Goal: Task Accomplishment & Management: Use online tool/utility

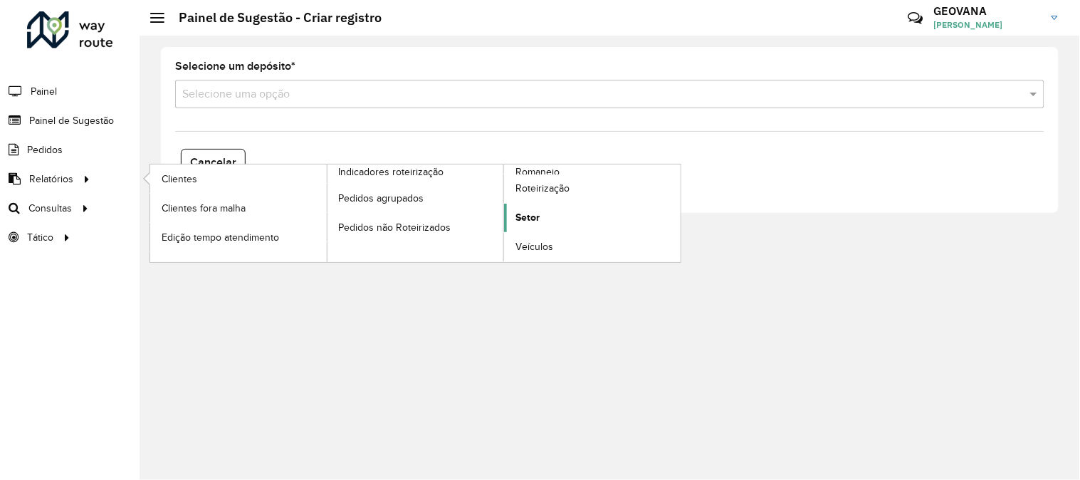
click at [528, 214] on span "Setor" at bounding box center [528, 217] width 24 height 15
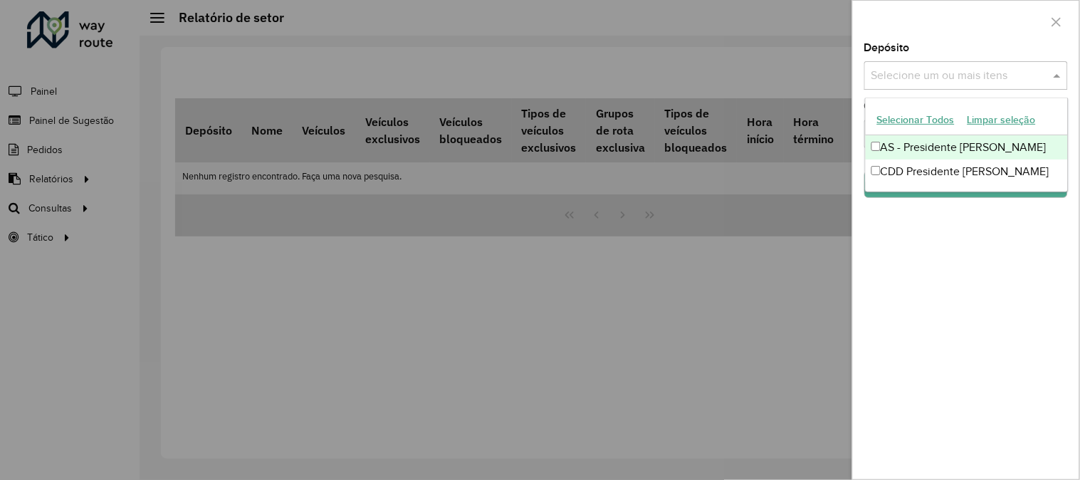
click at [904, 82] on input "text" at bounding box center [959, 76] width 182 height 17
click at [915, 129] on button "Selecionar Todos" at bounding box center [916, 120] width 90 height 22
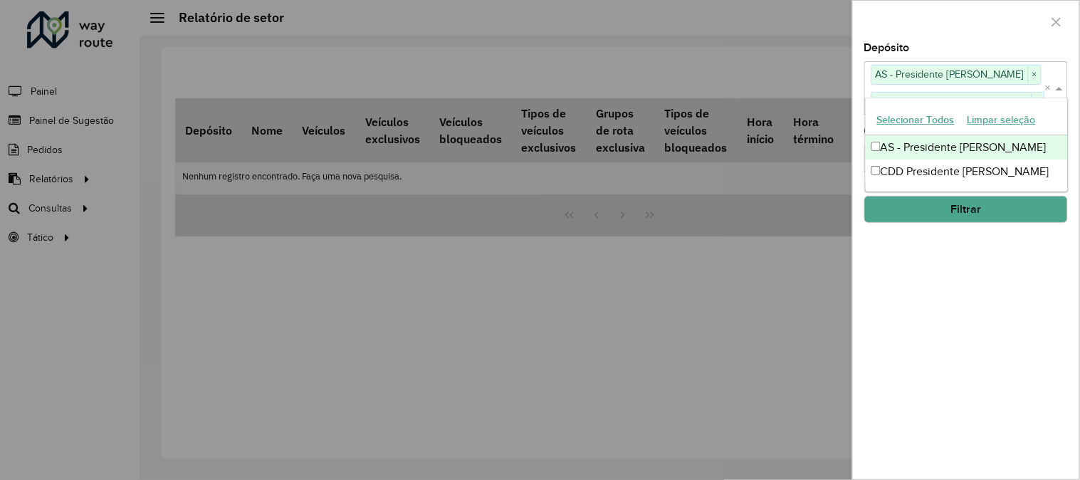
drag, startPoint x: 919, startPoint y: 263, endPoint x: 914, endPoint y: 222, distance: 41.6
click at [919, 264] on div "Depósito Selecione um ou mais itens AS - Presidente Prudente × CDD Presidente P…" at bounding box center [966, 261] width 226 height 436
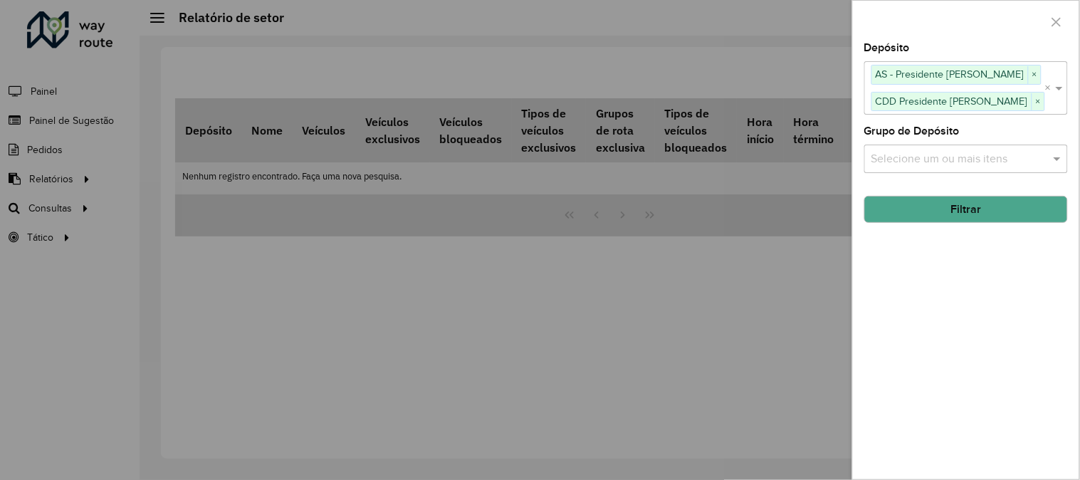
click at [901, 145] on div "Selecione um ou mais itens" at bounding box center [966, 159] width 204 height 28
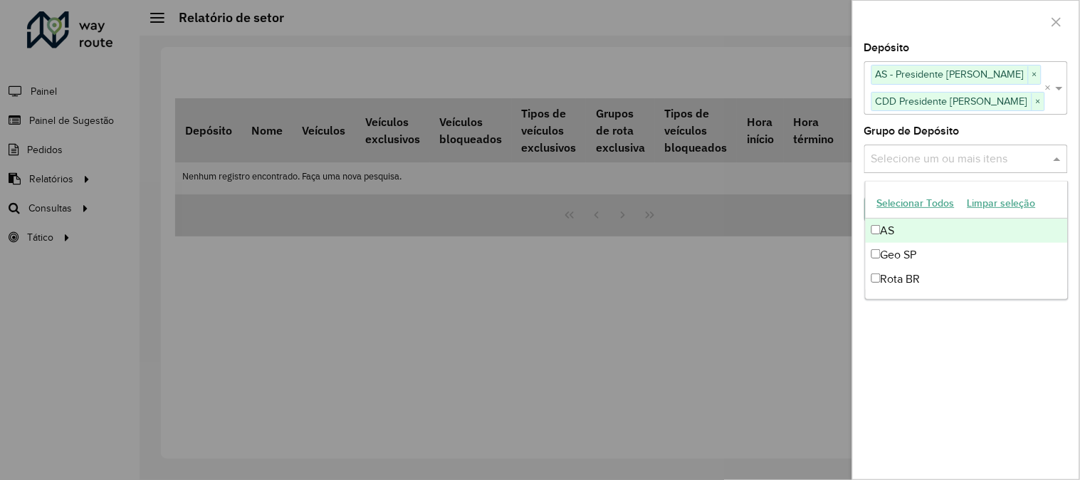
click at [901, 199] on button "Selecionar Todos" at bounding box center [916, 203] width 90 height 22
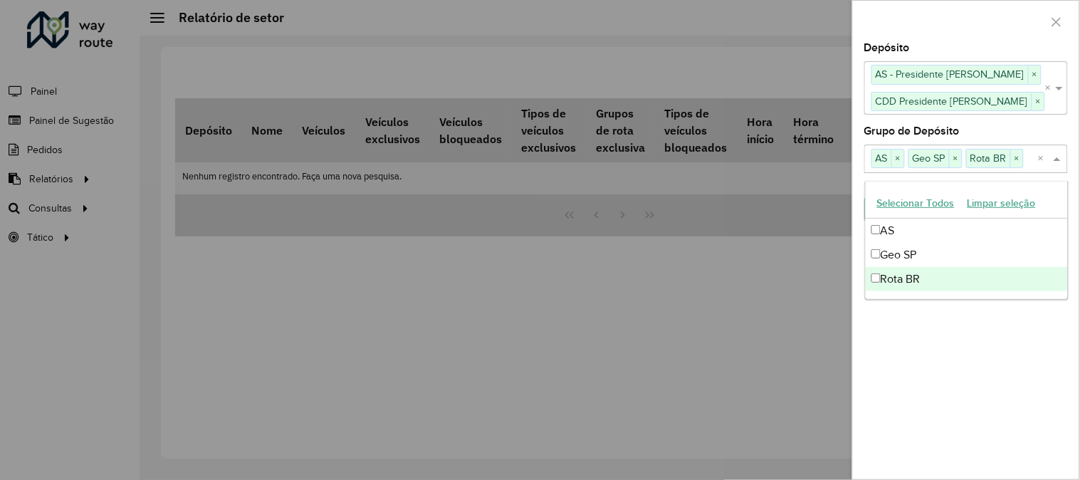
click at [909, 367] on div "Depósito Selecione um ou mais itens AS - Presidente Prudente × CDD Presidente P…" at bounding box center [966, 261] width 226 height 436
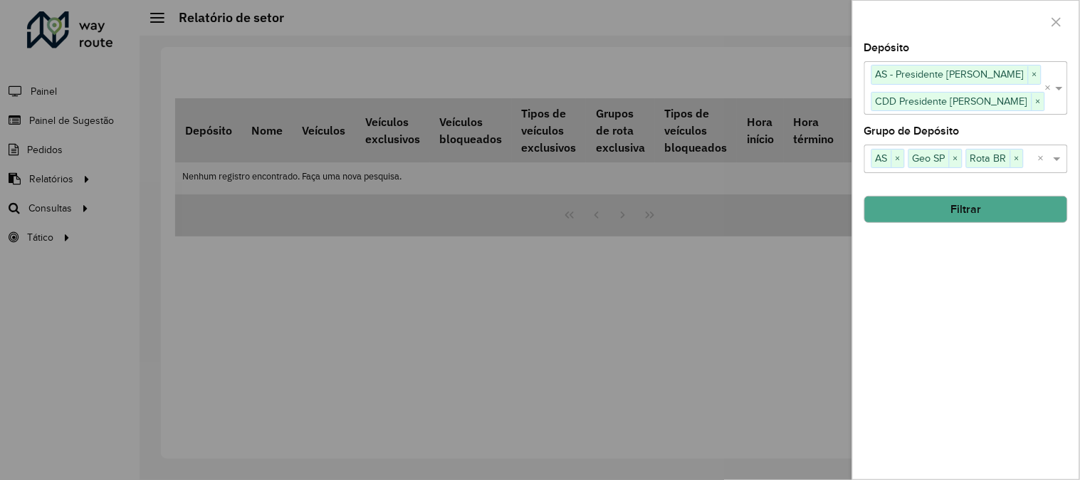
click at [961, 215] on button "Filtrar" at bounding box center [966, 209] width 204 height 27
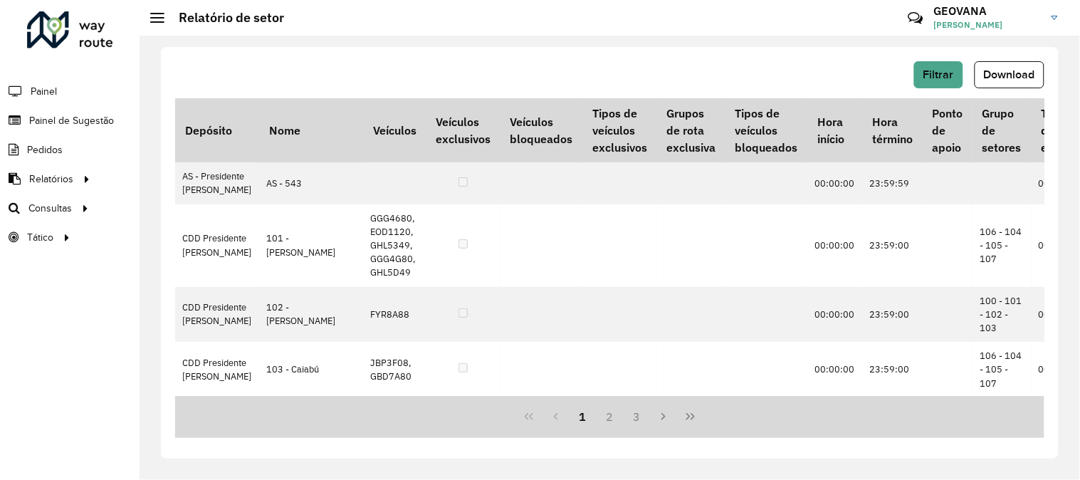
click at [801, 47] on div "Filtrar Download Depósito Nome Veículos Veículos exclusivos Veículos bloqueados…" at bounding box center [610, 253] width 898 height 412
click at [1009, 71] on span "Download" at bounding box center [1009, 74] width 51 height 12
click at [185, 206] on span "Roteirização" at bounding box center [191, 208] width 58 height 15
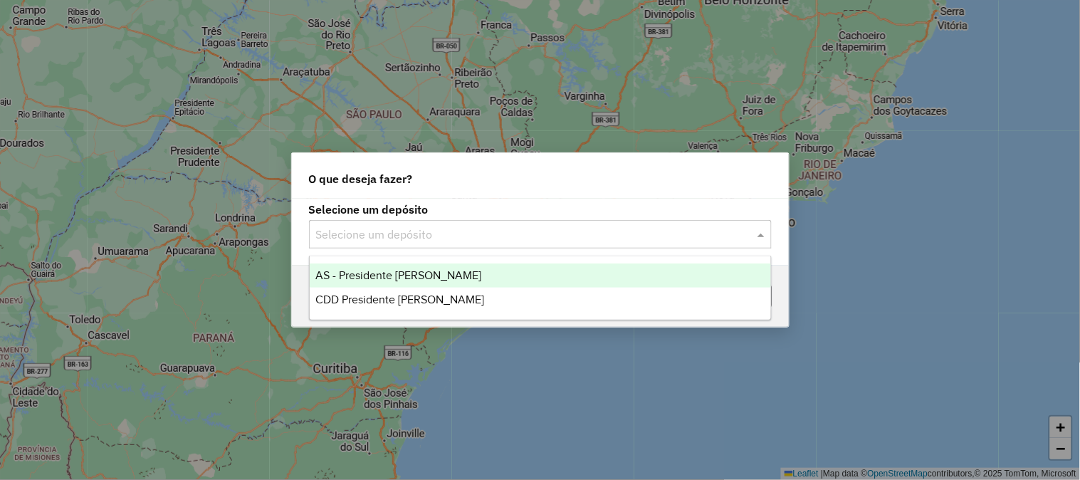
click at [417, 241] on input "text" at bounding box center [526, 234] width 420 height 17
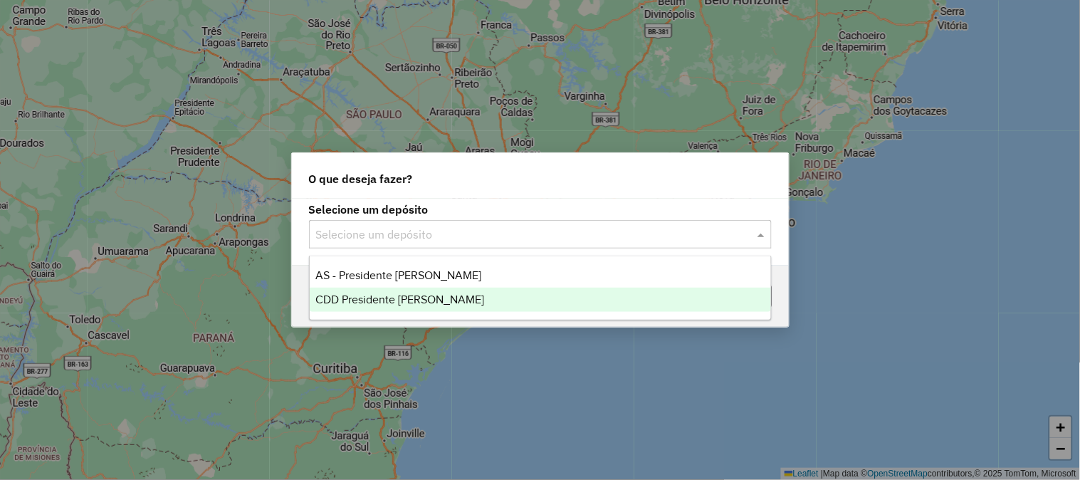
click at [380, 300] on span "CDD Presidente [PERSON_NAME]" at bounding box center [399, 299] width 169 height 12
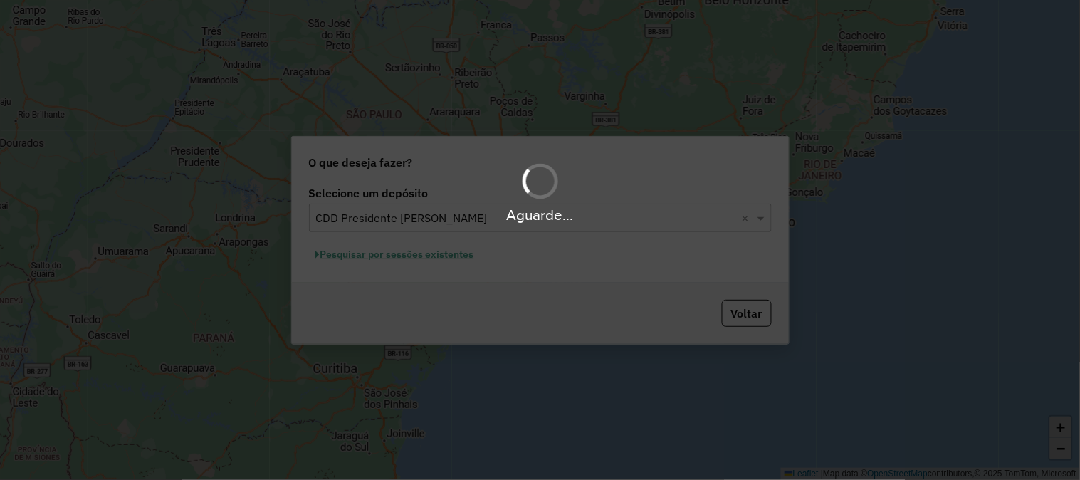
click at [390, 248] on div "Aguarde..." at bounding box center [540, 240] width 1080 height 480
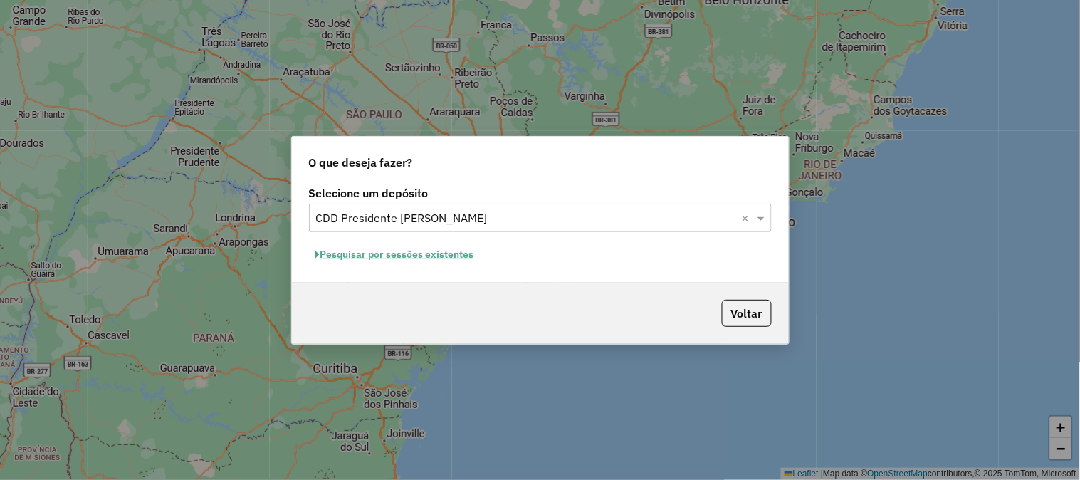
click at [392, 251] on button "Pesquisar por sessões existentes" at bounding box center [395, 255] width 172 height 22
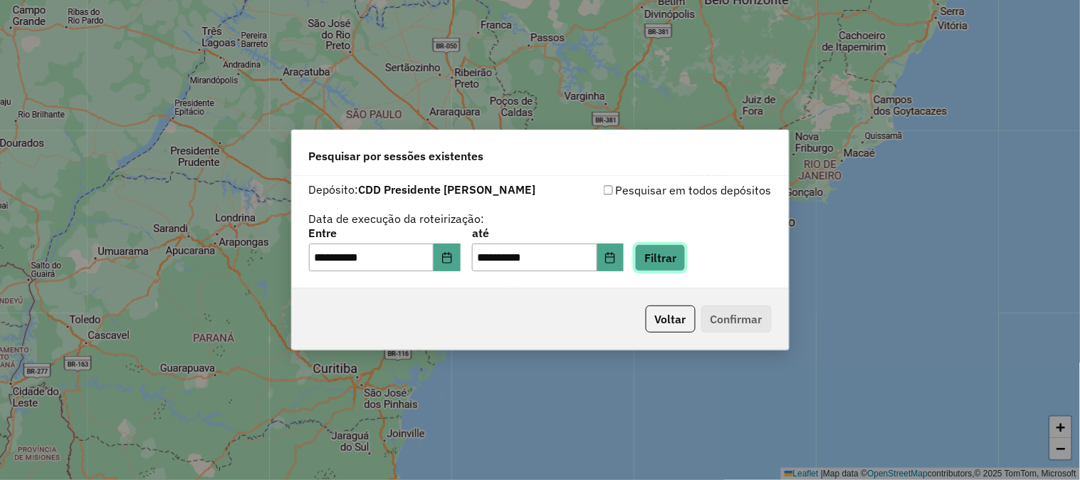
click at [685, 257] on button "Filtrar" at bounding box center [660, 257] width 51 height 27
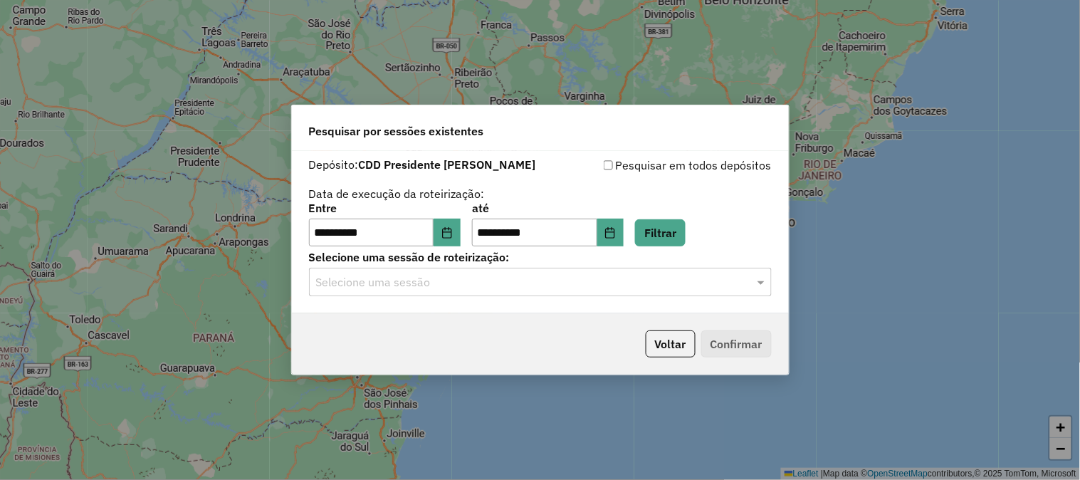
click at [365, 280] on input "text" at bounding box center [526, 282] width 420 height 17
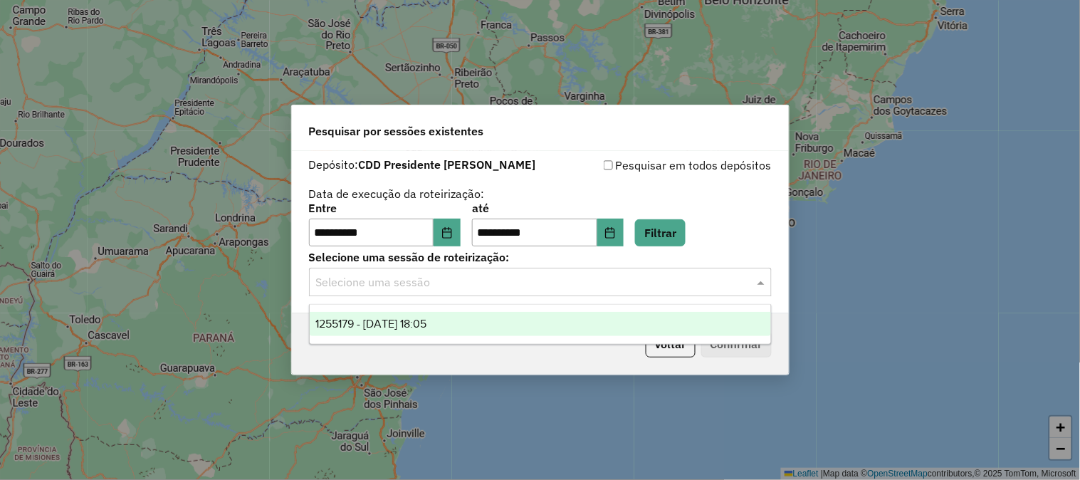
click at [368, 323] on span "1255179 - 29/08/2025 18:05" at bounding box center [370, 324] width 111 height 12
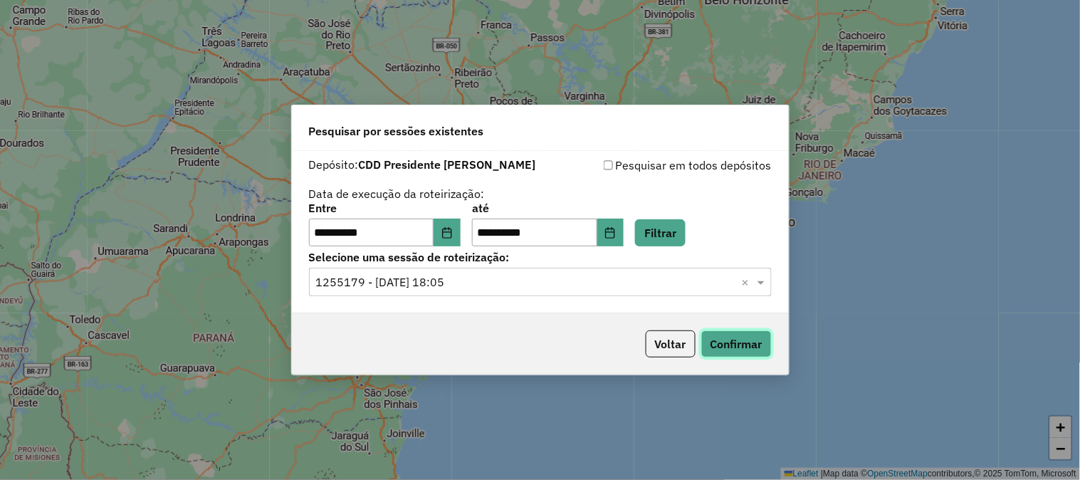
click at [721, 350] on button "Confirmar" at bounding box center [736, 343] width 70 height 27
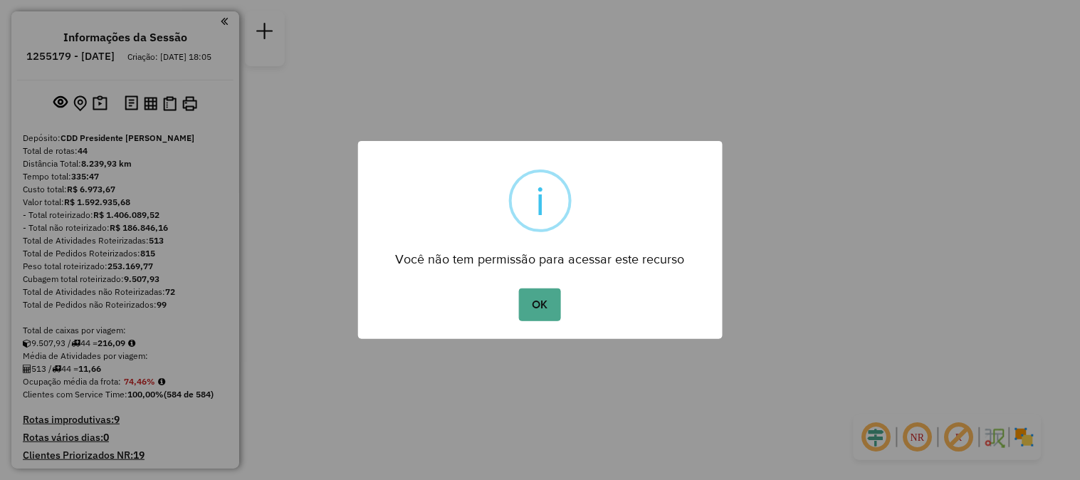
click at [519, 288] on button "OK" at bounding box center [540, 304] width 42 height 33
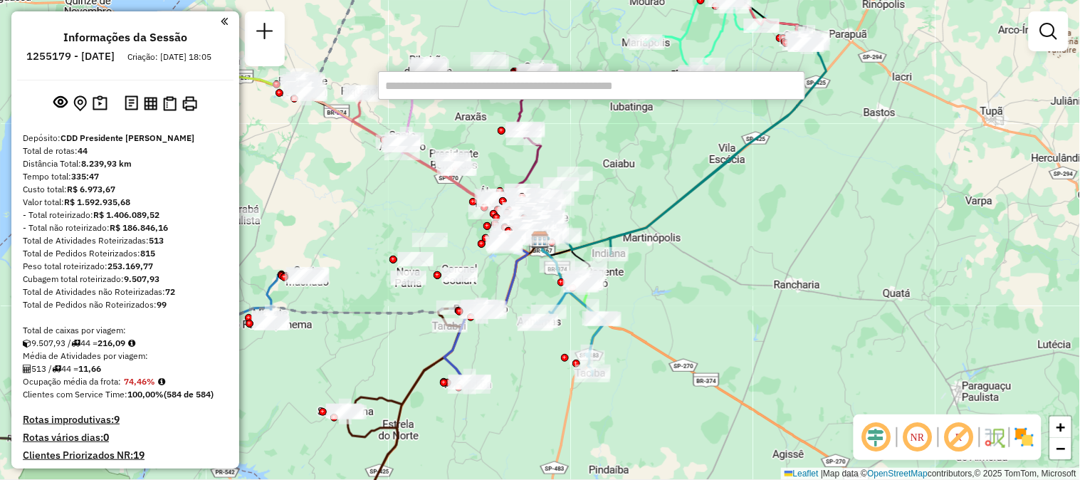
scroll to position [883, 0]
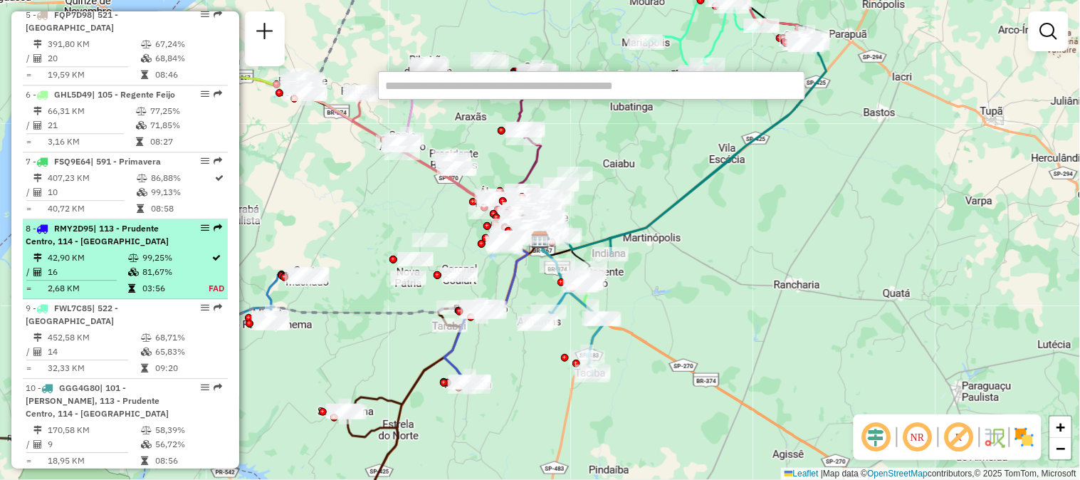
click at [141, 246] on span "| 113 - Prudente Centro, 114 - [GEOGRAPHIC_DATA]" at bounding box center [97, 234] width 143 height 23
select select "**********"
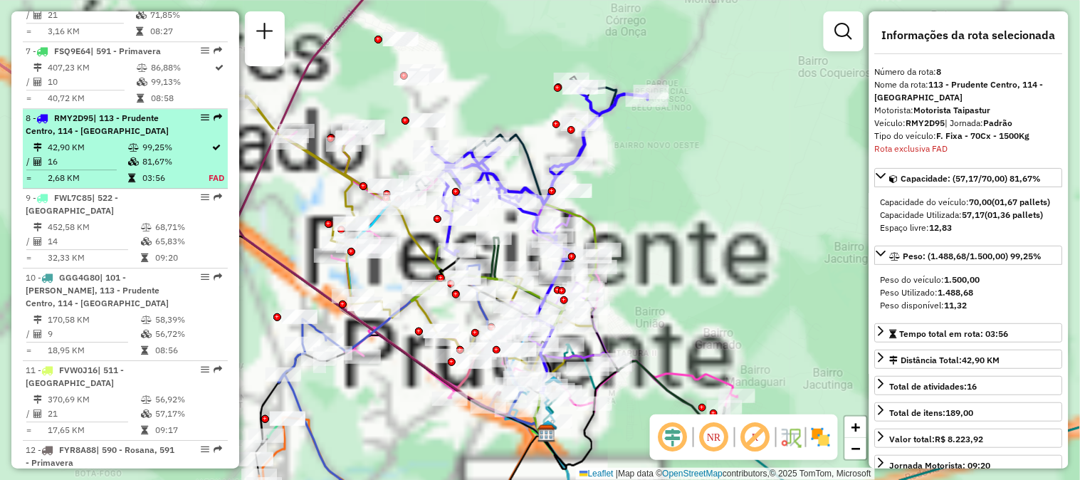
scroll to position [1102, 0]
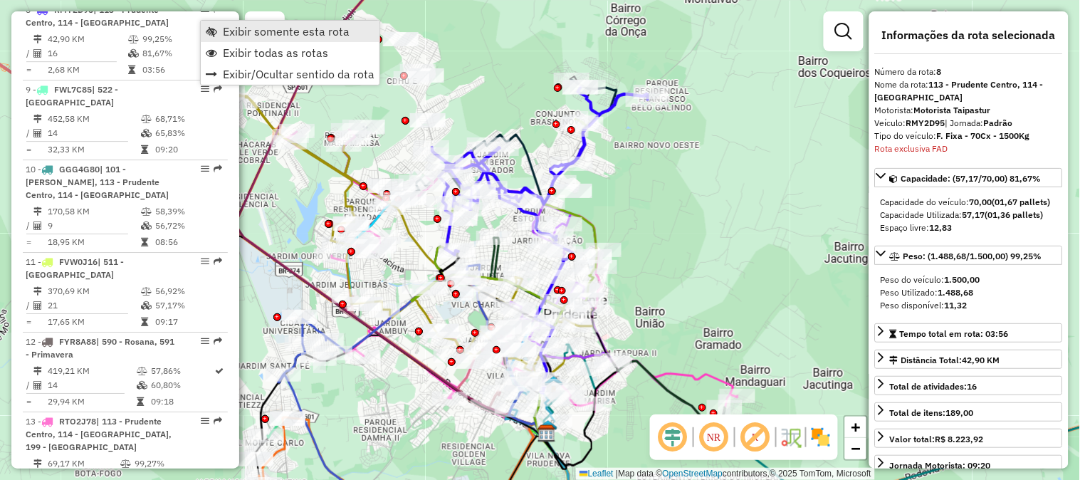
click at [226, 26] on span "Exibir somente esta rota" at bounding box center [286, 31] width 127 height 11
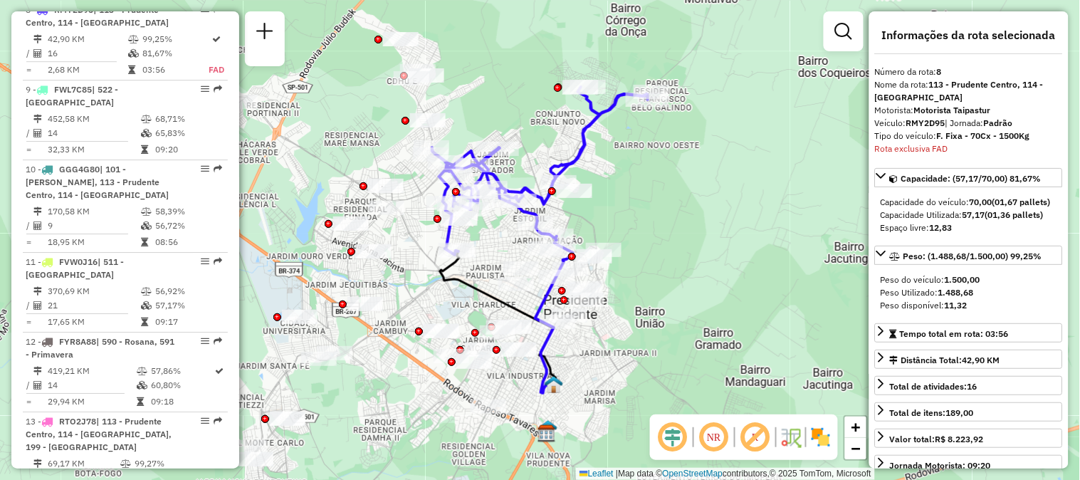
click at [711, 443] on em at bounding box center [714, 437] width 34 height 34
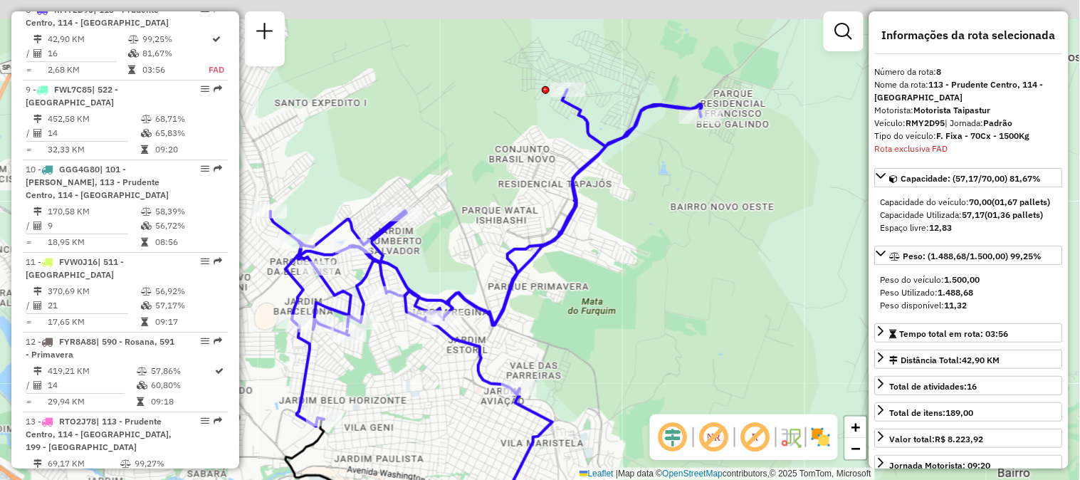
drag, startPoint x: 629, startPoint y: 225, endPoint x: 641, endPoint y: 338, distance: 113.8
click at [641, 338] on div "Janela de atendimento Grade de atendimento Capacidade Transportadoras Veículos …" at bounding box center [540, 240] width 1080 height 480
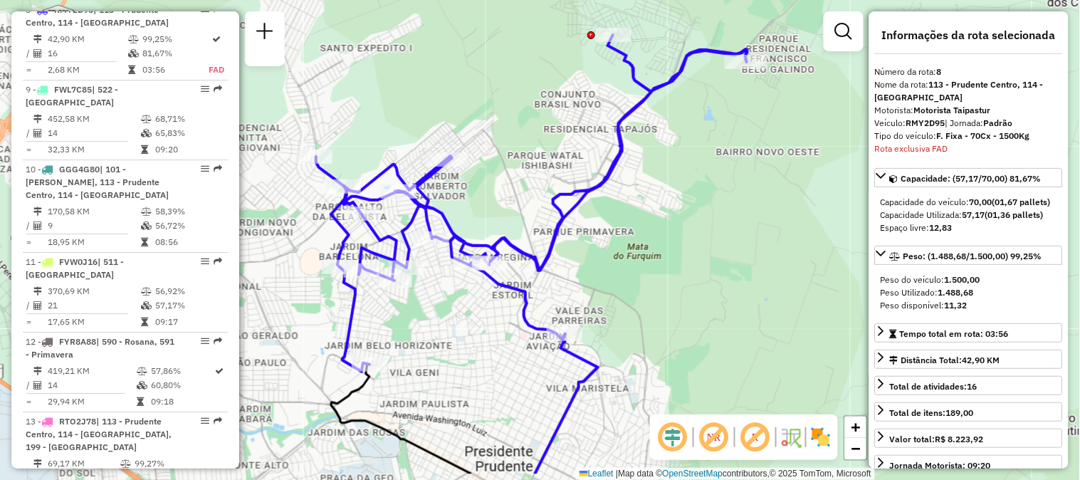
drag, startPoint x: 636, startPoint y: 305, endPoint x: 680, endPoint y: 250, distance: 70.4
click at [680, 250] on div "Janela de atendimento Grade de atendimento Capacidade Transportadoras Veículos …" at bounding box center [540, 240] width 1080 height 480
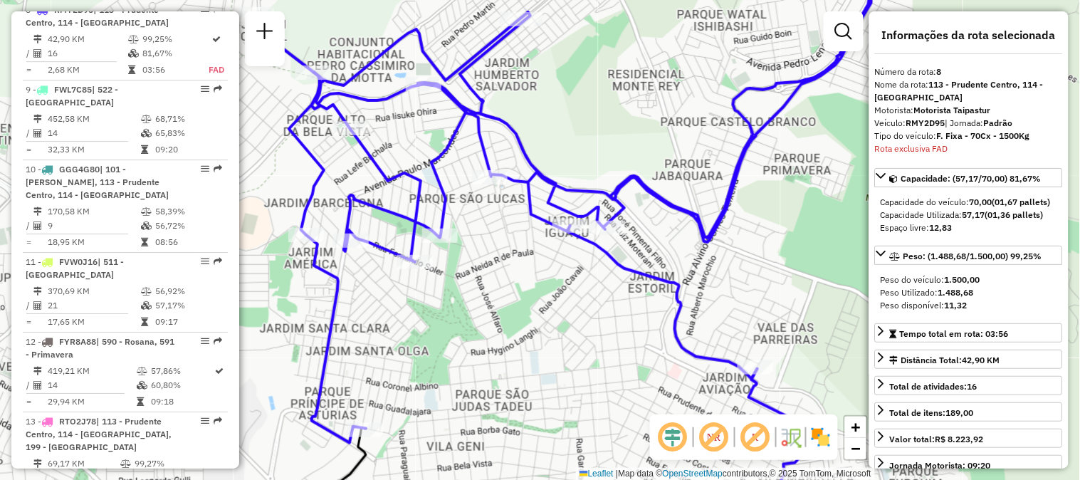
drag, startPoint x: 453, startPoint y: 293, endPoint x: 497, endPoint y: 305, distance: 45.6
click at [497, 305] on div "Janela de atendimento Grade de atendimento Capacidade Transportadoras Veículos …" at bounding box center [540, 240] width 1080 height 480
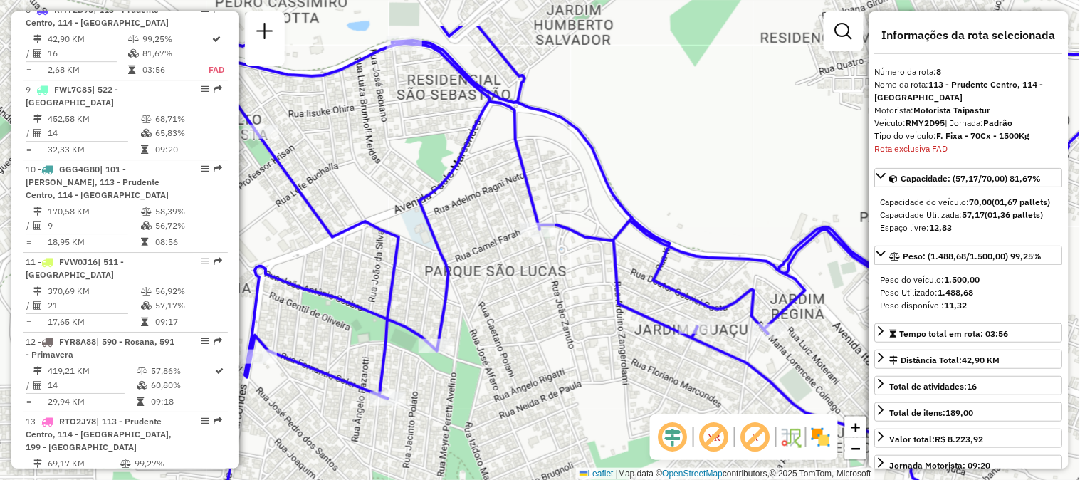
drag, startPoint x: 491, startPoint y: 250, endPoint x: 528, endPoint y: 306, distance: 67.3
click at [528, 306] on div "Janela de atendimento Grade de atendimento Capacidade Transportadoras Veículos …" at bounding box center [540, 240] width 1080 height 480
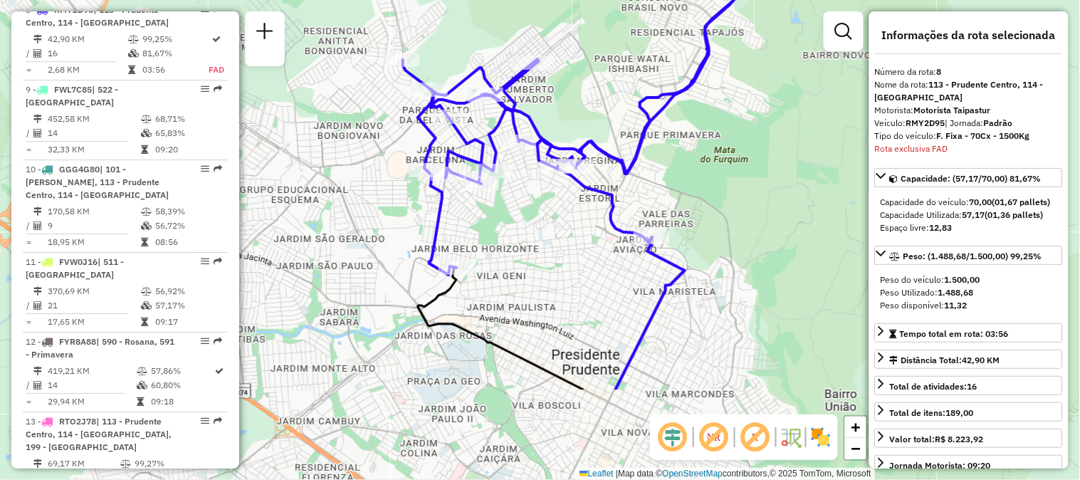
drag, startPoint x: 525, startPoint y: 376, endPoint x: 514, endPoint y: 237, distance: 139.3
click at [514, 237] on div "Janela de atendimento Grade de atendimento Capacidade Transportadoras Veículos …" at bounding box center [540, 240] width 1080 height 480
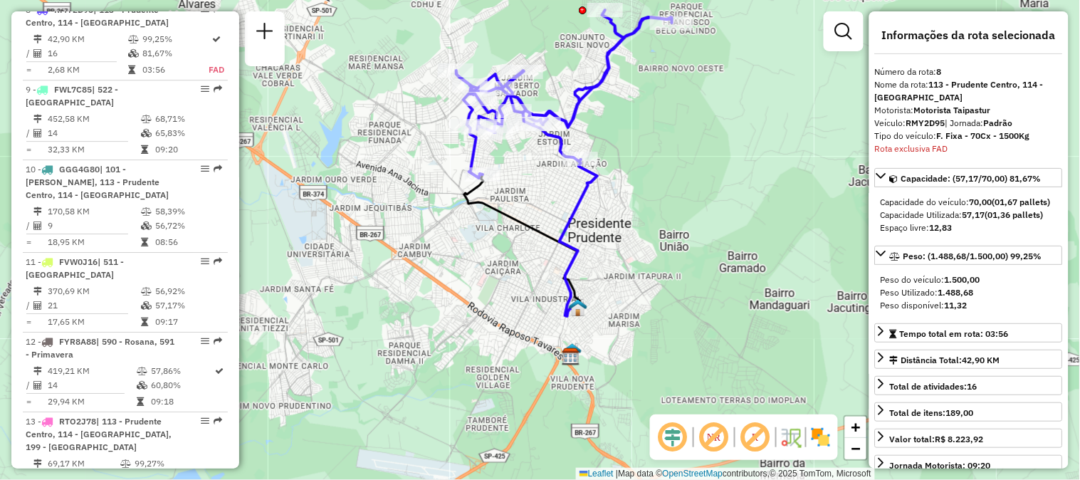
drag, startPoint x: 545, startPoint y: 339, endPoint x: 535, endPoint y: 246, distance: 93.1
click at [535, 246] on div "Janela de atendimento Grade de atendimento Capacidade Transportadoras Veículos …" at bounding box center [540, 240] width 1080 height 480
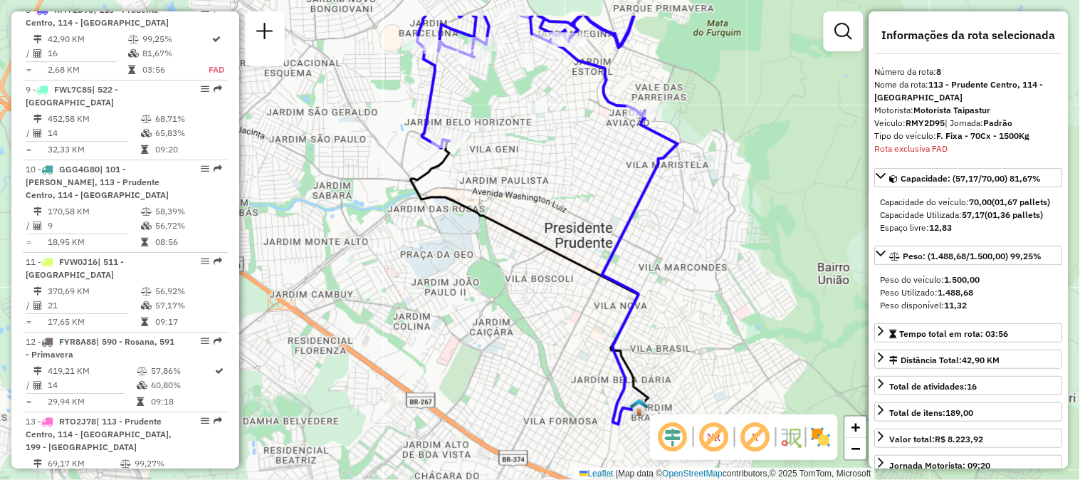
drag, startPoint x: 524, startPoint y: 251, endPoint x: 524, endPoint y: 295, distance: 44.1
click at [524, 295] on div "Janela de atendimento Grade de atendimento Capacidade Transportadoras Veículos …" at bounding box center [540, 240] width 1080 height 480
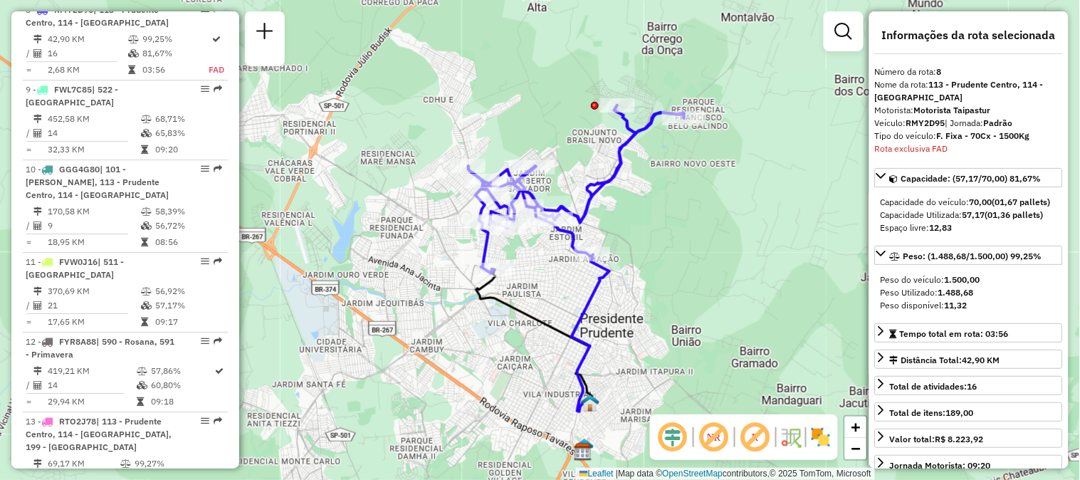
drag, startPoint x: 579, startPoint y: 179, endPoint x: 548, endPoint y: 283, distance: 108.4
click at [548, 283] on div "Janela de atendimento Grade de atendimento Capacidade Transportadoras Veículos …" at bounding box center [540, 240] width 1080 height 480
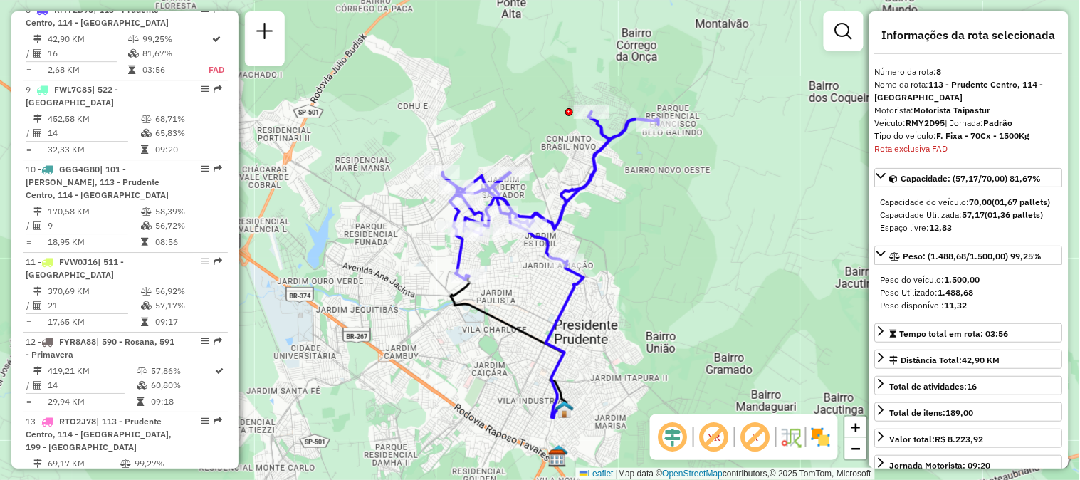
drag, startPoint x: 699, startPoint y: 219, endPoint x: 674, endPoint y: 225, distance: 26.4
click at [674, 225] on div "Janela de atendimento Grade de atendimento Capacidade Transportadoras Veículos …" at bounding box center [540, 240] width 1080 height 480
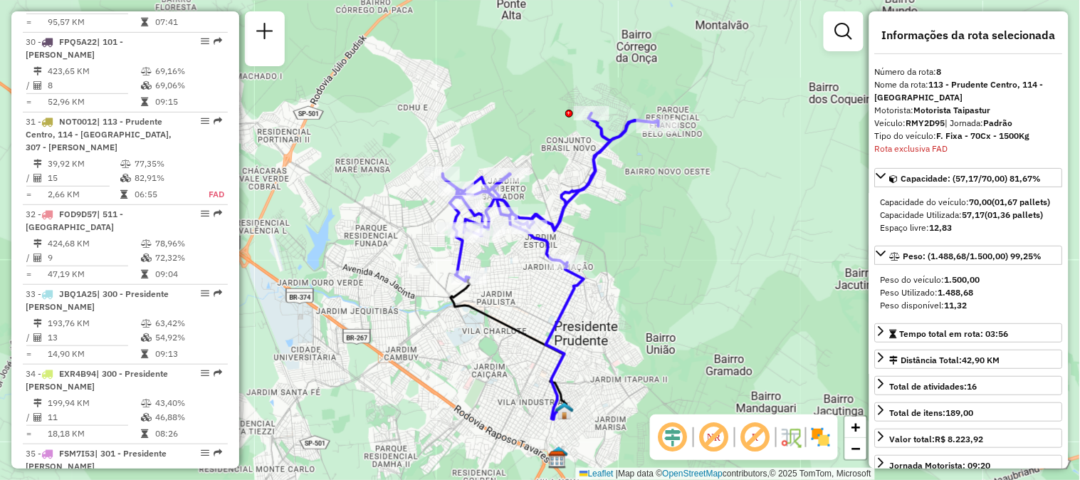
scroll to position [3710, 0]
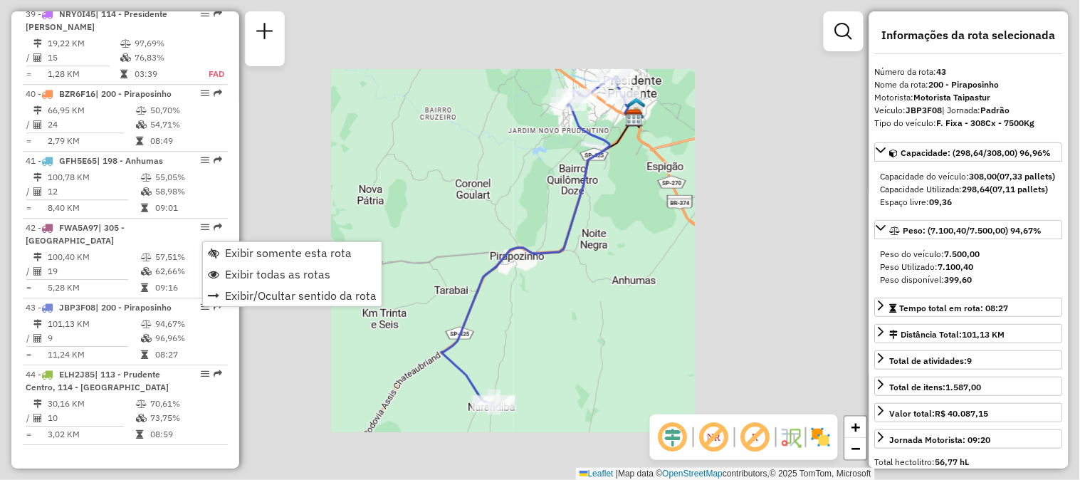
click at [229, 241] on div "Exibir somente esta rota Exibir todas as rotas Exibir/Ocultar sentido da rota" at bounding box center [292, 274] width 180 height 66
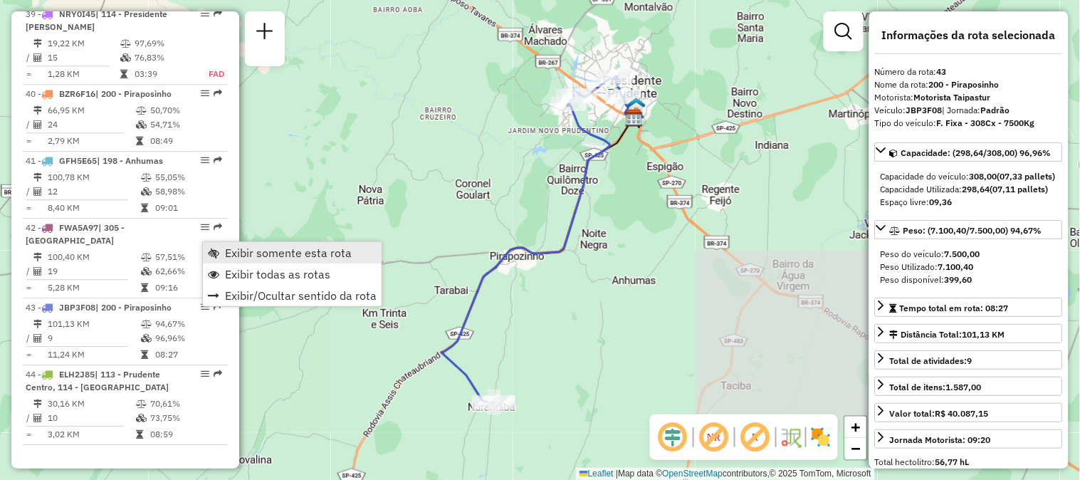
click at [229, 253] on span "Exibir somente esta rota" at bounding box center [288, 252] width 127 height 11
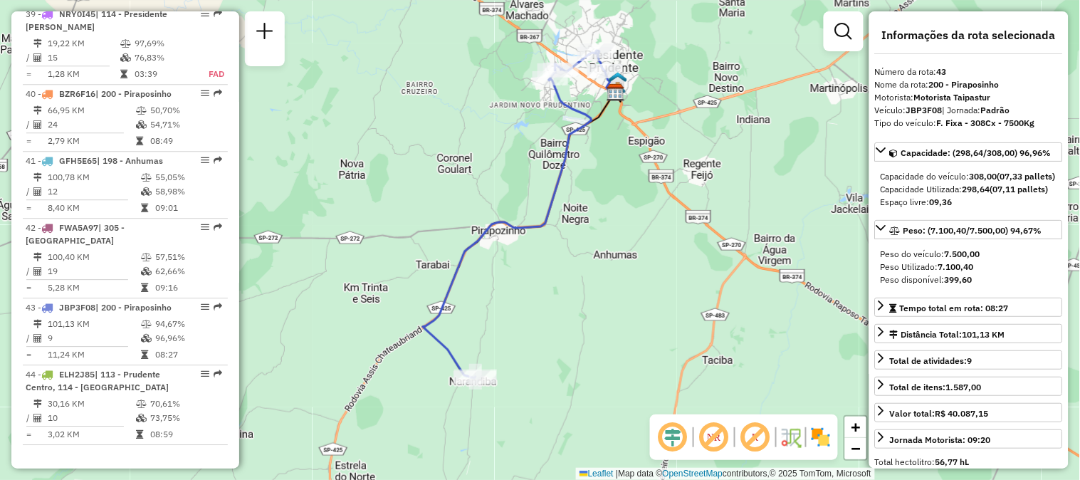
drag, startPoint x: 664, startPoint y: 206, endPoint x: 648, endPoint y: 178, distance: 32.9
click at [648, 178] on div "Janela de atendimento Grade de atendimento Capacidade Transportadoras Veículos …" at bounding box center [540, 240] width 1080 height 480
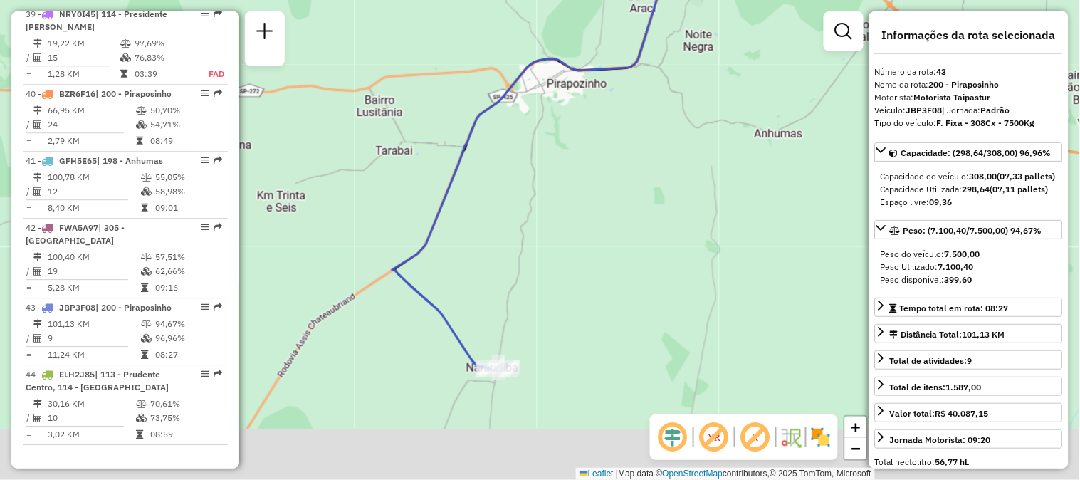
drag, startPoint x: 511, startPoint y: 372, endPoint x: 525, endPoint y: 308, distance: 65.8
click at [525, 308] on div "Janela de atendimento Grade de atendimento Capacidade Transportadoras Veículos …" at bounding box center [540, 240] width 1080 height 480
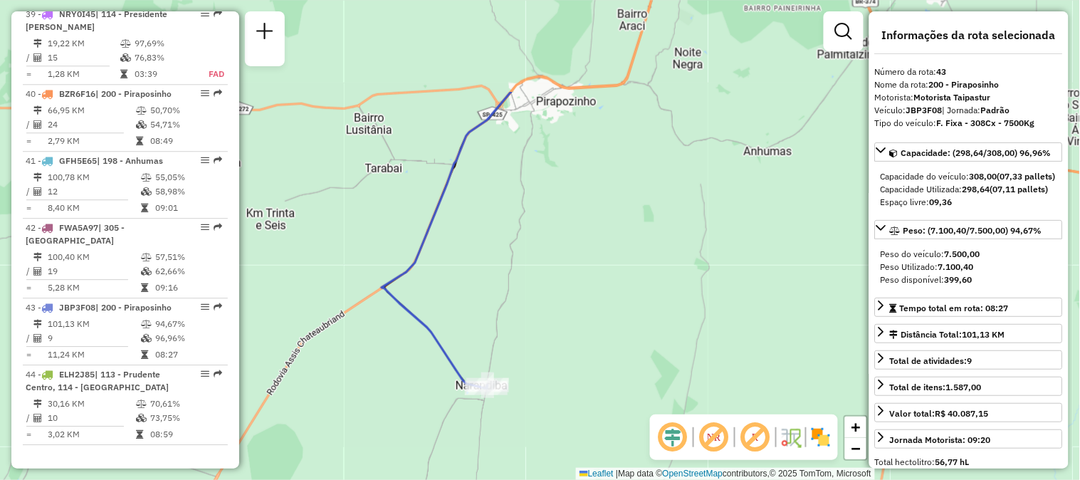
drag, startPoint x: 545, startPoint y: 221, endPoint x: 530, endPoint y: 372, distance: 152.4
click at [530, 372] on div "Janela de atendimento Grade de atendimento Capacidade Transportadoras Veículos …" at bounding box center [540, 240] width 1080 height 480
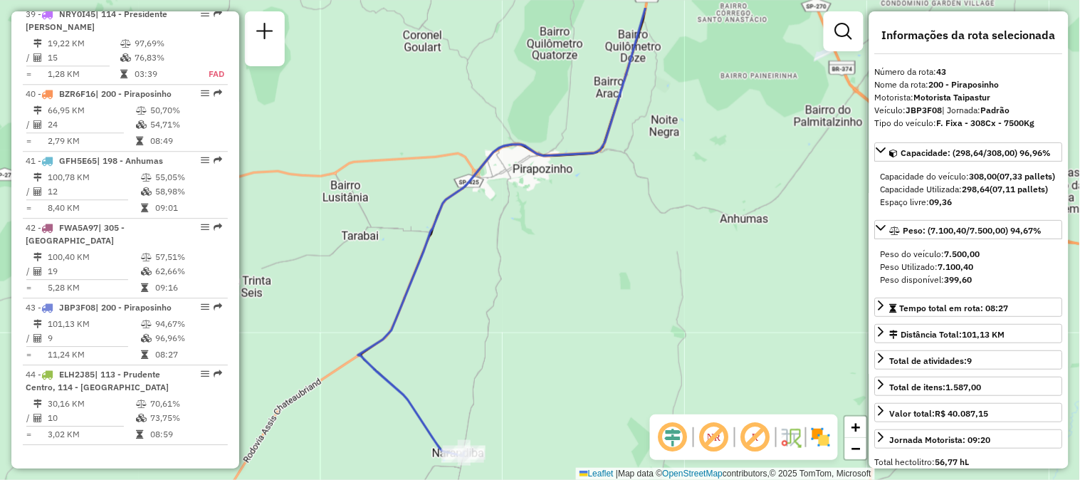
drag, startPoint x: 579, startPoint y: 206, endPoint x: 547, endPoint y: 294, distance: 93.3
click at [547, 294] on div "Janela de atendimento Grade de atendimento Capacidade Transportadoras Veículos …" at bounding box center [540, 240] width 1080 height 480
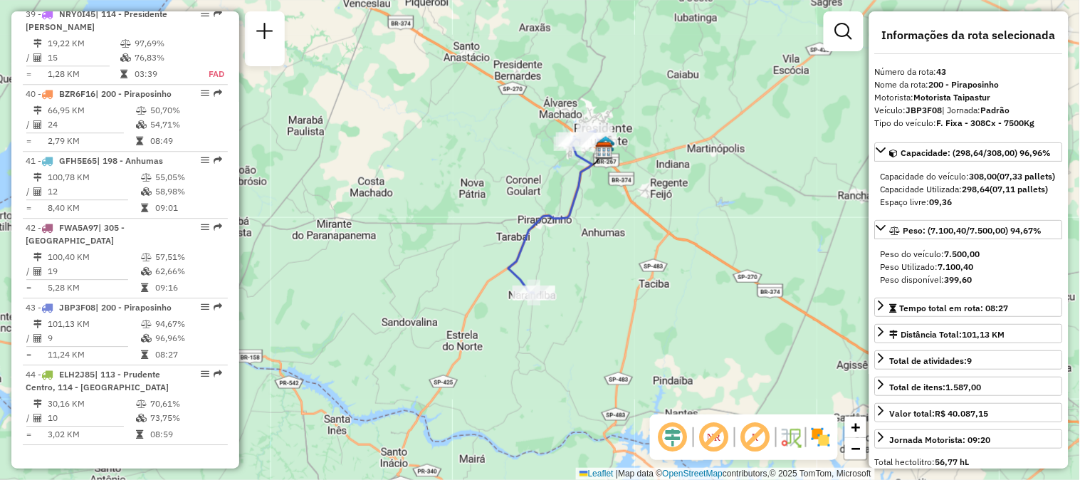
drag, startPoint x: 567, startPoint y: 293, endPoint x: 577, endPoint y: 239, distance: 55.2
click at [577, 239] on div "Janela de atendimento Grade de atendimento Capacidade Transportadoras Veículos …" at bounding box center [540, 240] width 1080 height 480
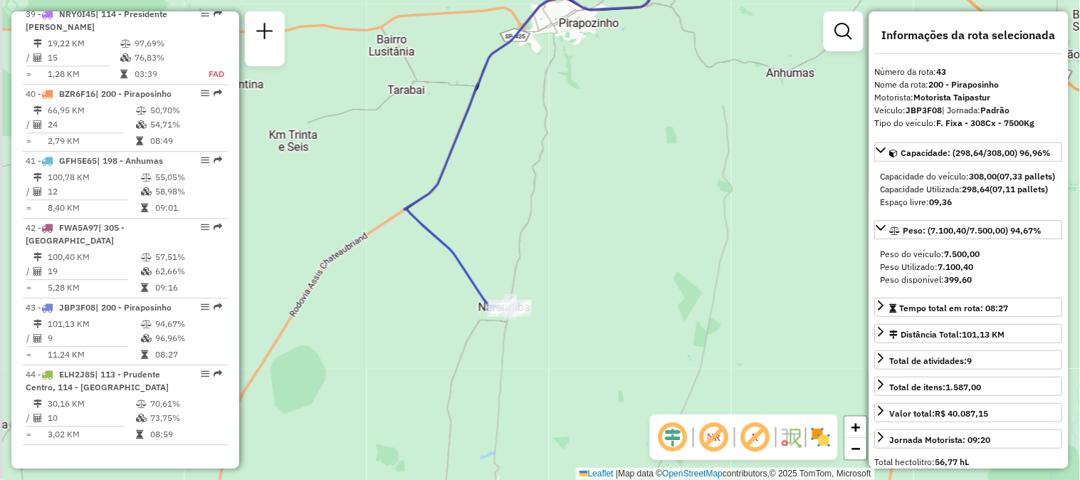
drag, startPoint x: 552, startPoint y: 325, endPoint x: 584, endPoint y: 245, distance: 86.6
click at [584, 245] on div "Janela de atendimento Grade de atendimento Capacidade Transportadoras Veículos …" at bounding box center [540, 240] width 1080 height 480
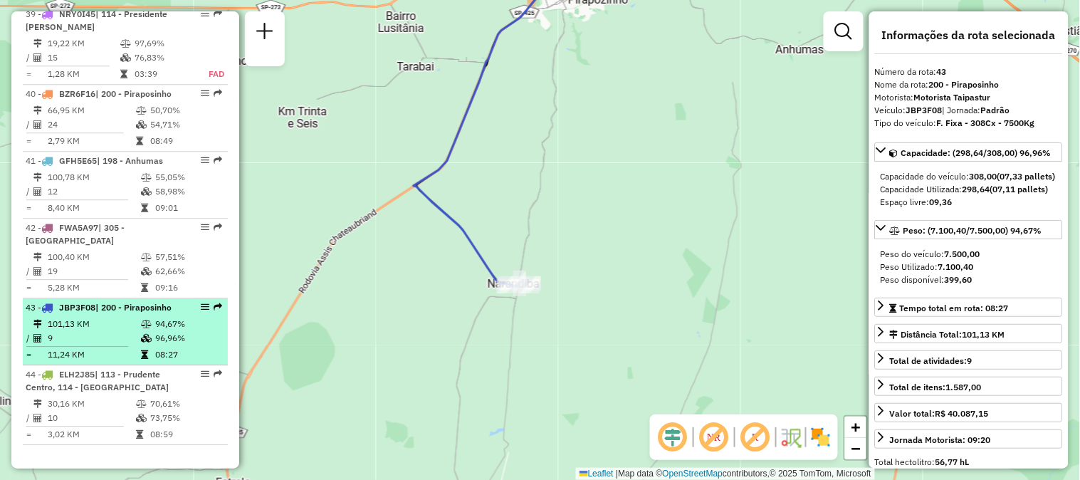
click at [136, 317] on td "101,13 KM" at bounding box center [93, 324] width 93 height 14
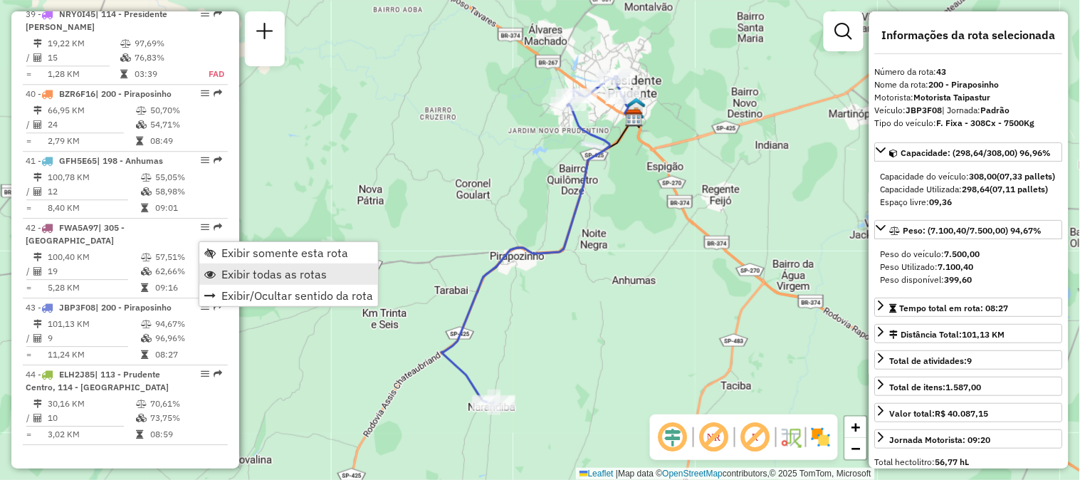
click at [238, 268] on span "Exibir todas as rotas" at bounding box center [273, 273] width 105 height 11
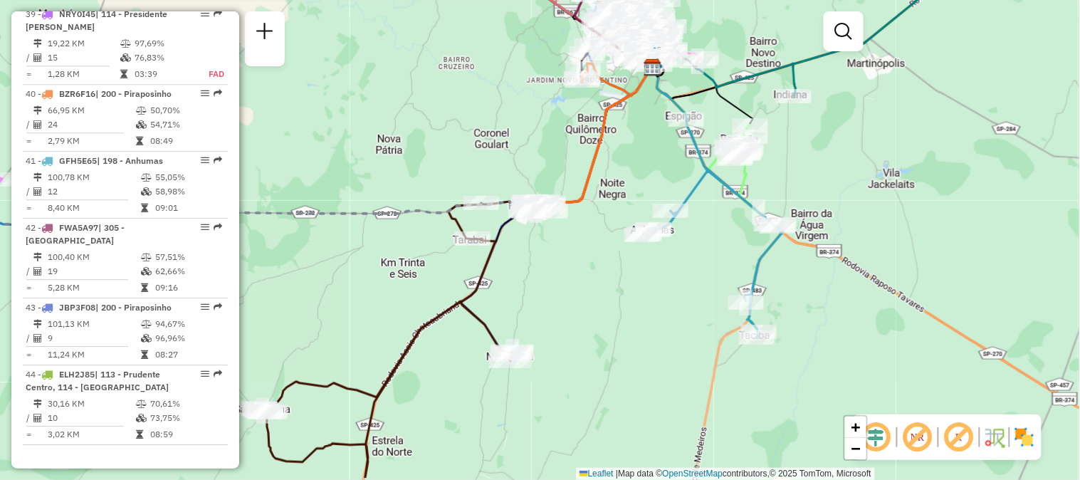
drag, startPoint x: 580, startPoint y: 351, endPoint x: 599, endPoint y: 292, distance: 62.1
click at [599, 292] on div "Janela de atendimento Grade de atendimento Capacidade Transportadoras Veículos …" at bounding box center [540, 240] width 1080 height 480
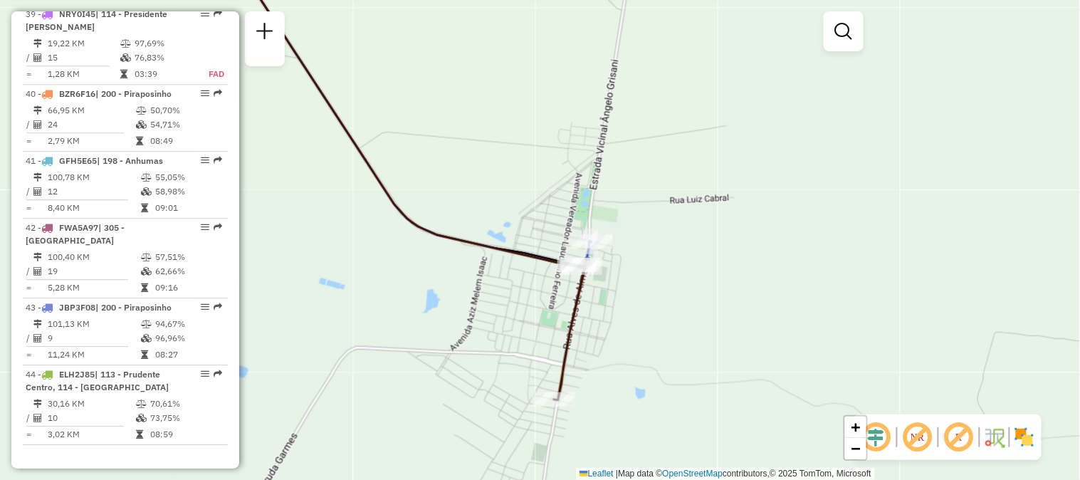
drag, startPoint x: 613, startPoint y: 318, endPoint x: 634, endPoint y: 314, distance: 21.8
click at [634, 314] on div "Janela de atendimento Grade de atendimento Capacidade Transportadoras Veículos …" at bounding box center [540, 240] width 1080 height 480
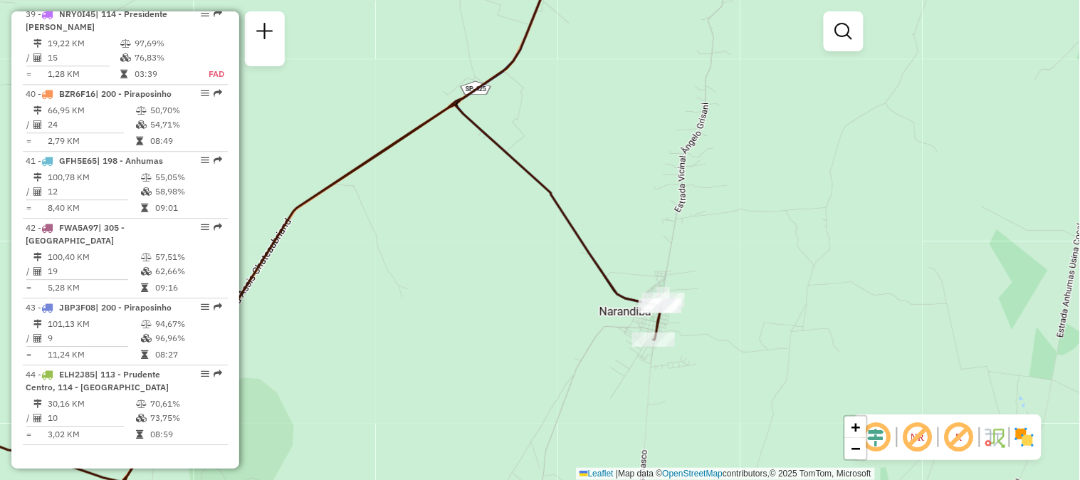
drag, startPoint x: 802, startPoint y: 298, endPoint x: 764, endPoint y: 303, distance: 38.9
click at [764, 303] on div "Janela de atendimento Grade de atendimento Capacidade Transportadoras Veículos …" at bounding box center [540, 240] width 1080 height 480
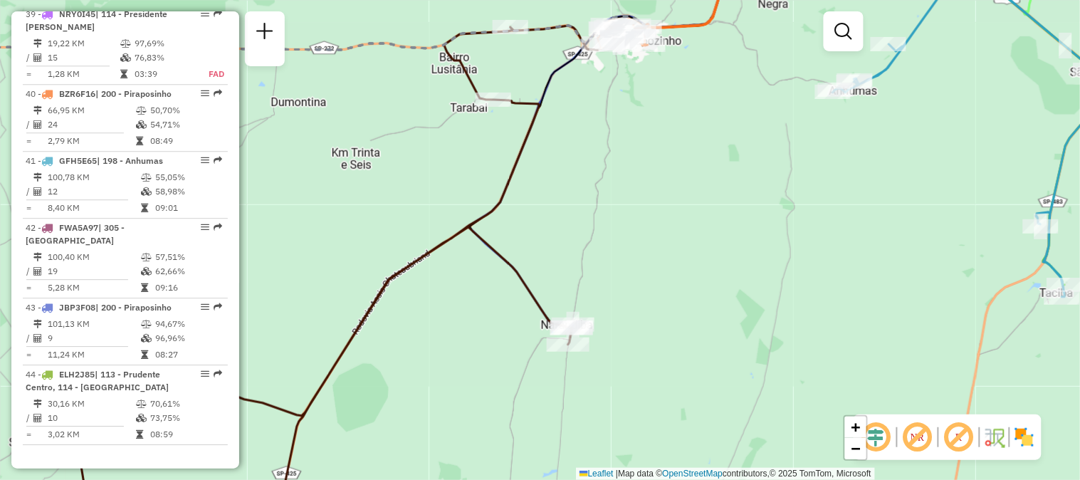
drag, startPoint x: 765, startPoint y: 246, endPoint x: 659, endPoint y: 276, distance: 110.9
click at [659, 276] on div "Janela de atendimento Grade de atendimento Capacidade Transportadoras Veículos …" at bounding box center [540, 240] width 1080 height 480
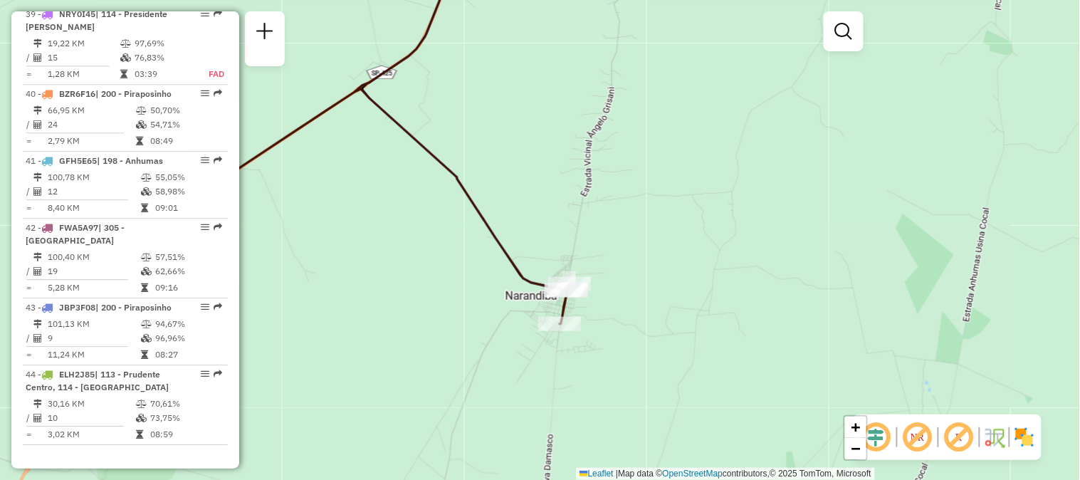
drag, startPoint x: 509, startPoint y: 273, endPoint x: 739, endPoint y: 321, distance: 234.9
click at [739, 321] on div "Janela de atendimento Grade de atendimento Capacidade Transportadoras Veículos …" at bounding box center [540, 240] width 1080 height 480
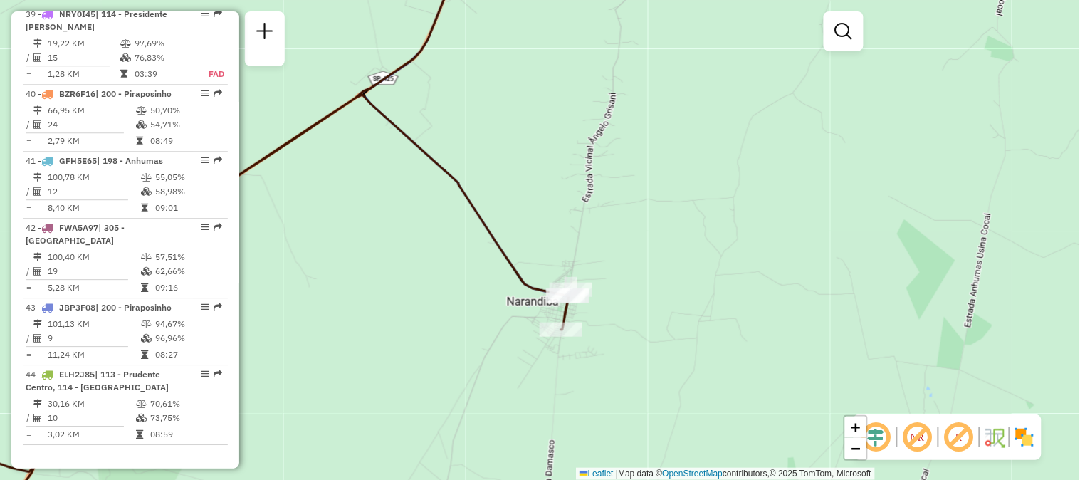
drag, startPoint x: 639, startPoint y: 320, endPoint x: 666, endPoint y: 322, distance: 27.1
click at [666, 322] on div "Janela de atendimento Grade de atendimento Capacidade Transportadoras Veículos …" at bounding box center [540, 240] width 1080 height 480
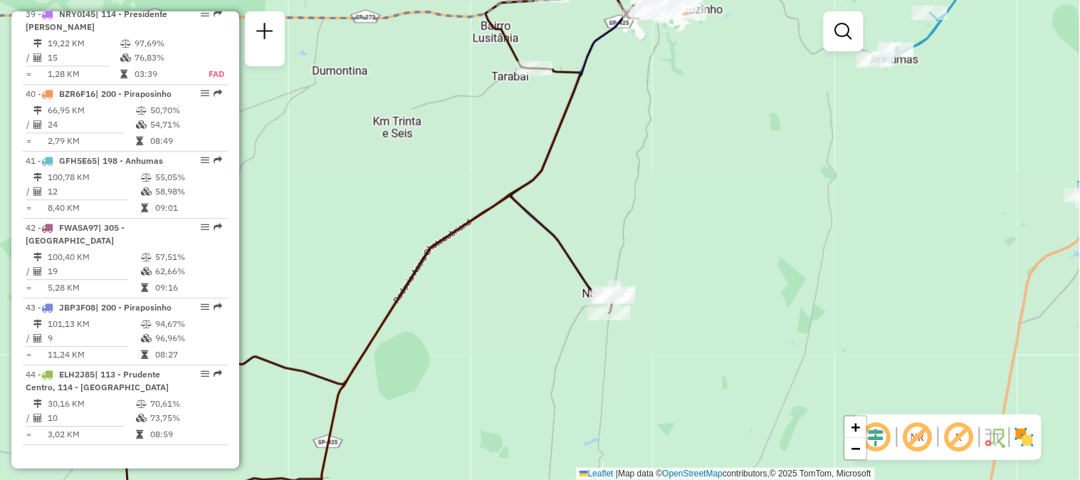
drag, startPoint x: 471, startPoint y: 251, endPoint x: 520, endPoint y: 286, distance: 59.7
click at [520, 286] on div "Janela de atendimento Grade de atendimento Capacidade Transportadoras Veículos …" at bounding box center [540, 240] width 1080 height 480
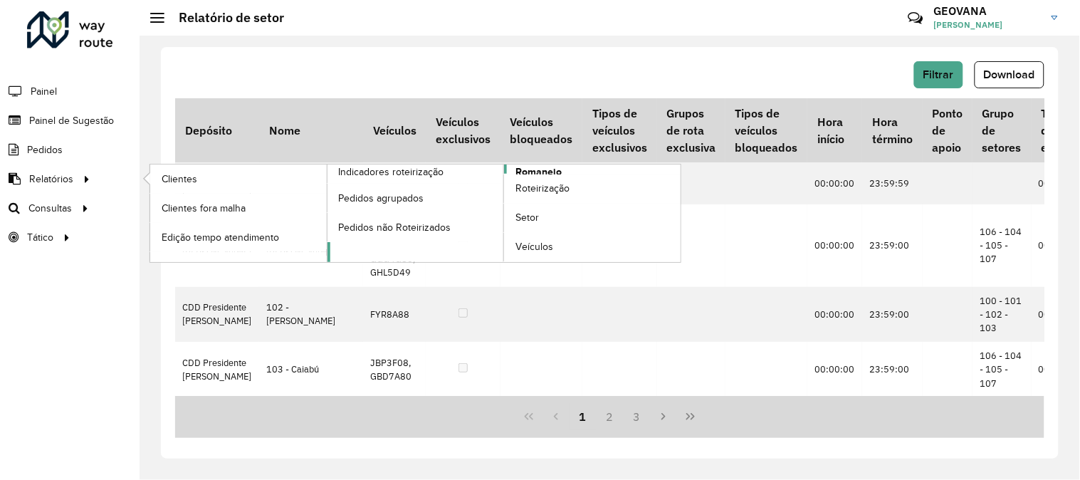
click at [535, 172] on span "Romaneio" at bounding box center [539, 171] width 46 height 15
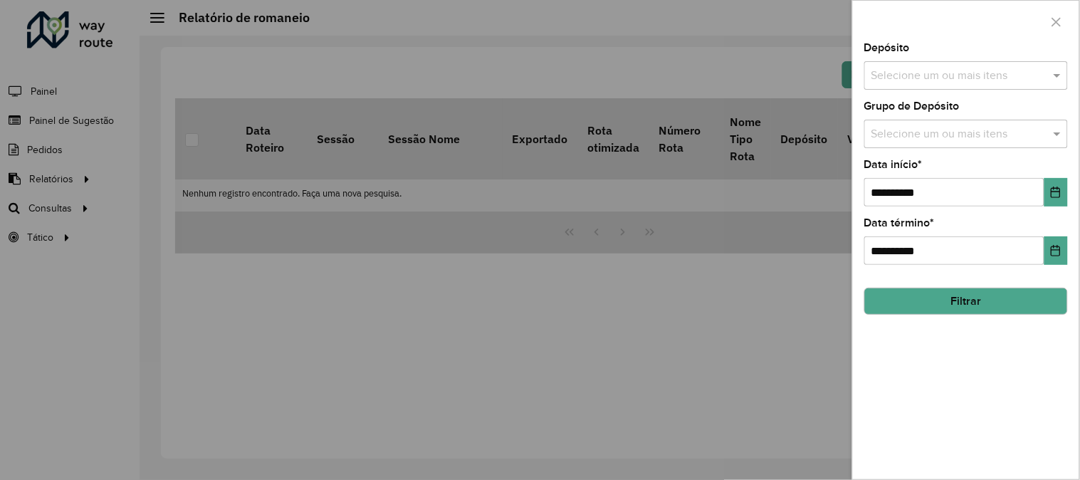
click at [957, 73] on input "text" at bounding box center [959, 76] width 182 height 17
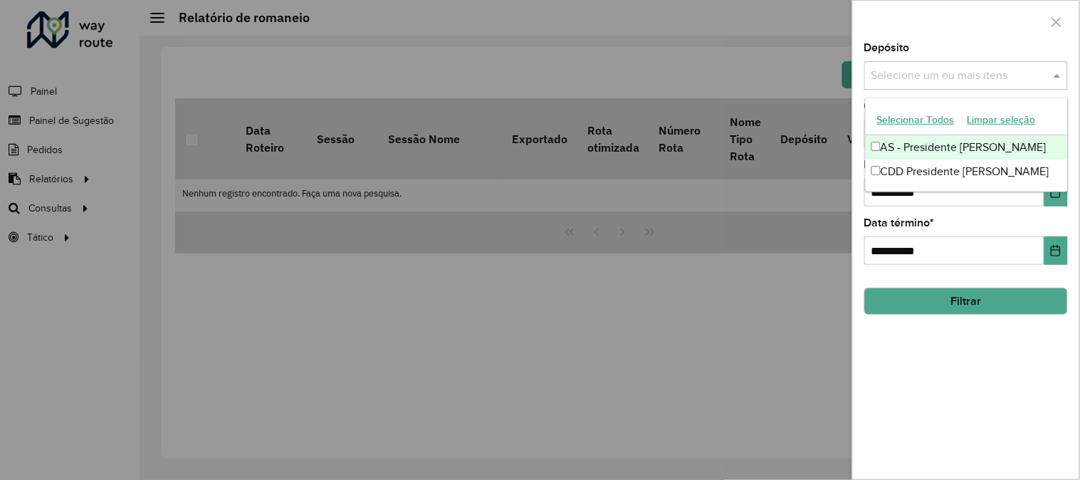
click at [936, 115] on button "Selecionar Todos" at bounding box center [916, 120] width 90 height 22
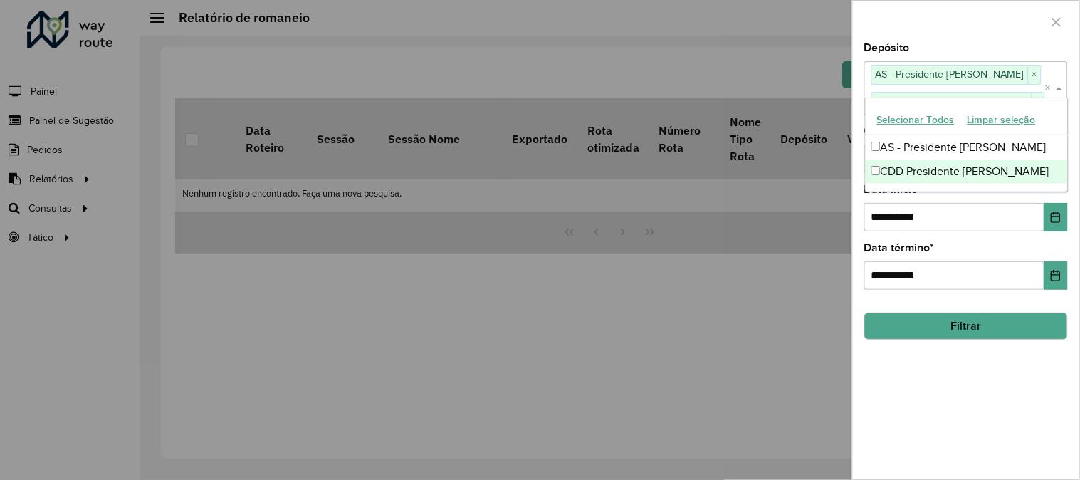
click at [977, 369] on div "**********" at bounding box center [966, 261] width 226 height 436
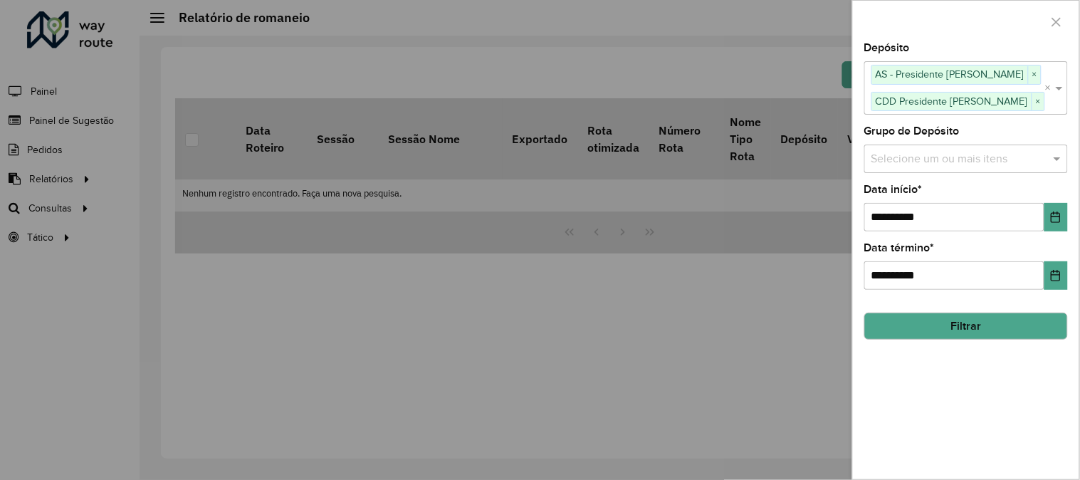
click at [919, 151] on input "text" at bounding box center [959, 158] width 182 height 17
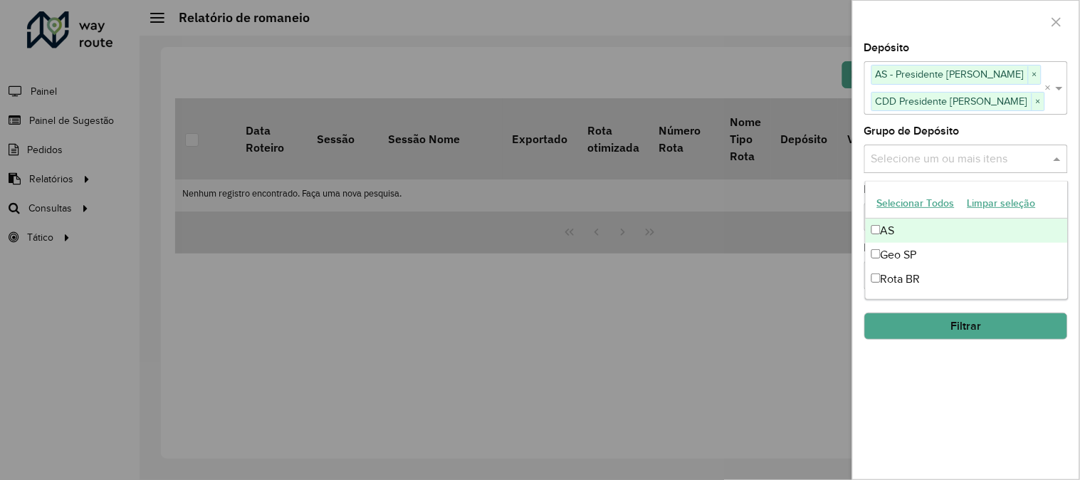
click at [909, 200] on button "Selecionar Todos" at bounding box center [916, 203] width 90 height 22
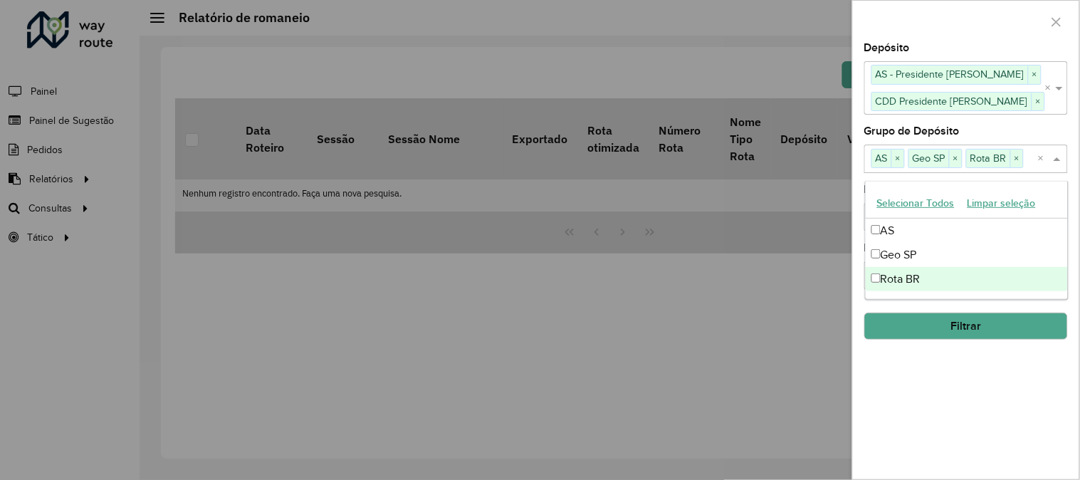
drag, startPoint x: 894, startPoint y: 387, endPoint x: 896, endPoint y: 380, distance: 7.4
click at [894, 387] on div "**********" at bounding box center [966, 261] width 226 height 436
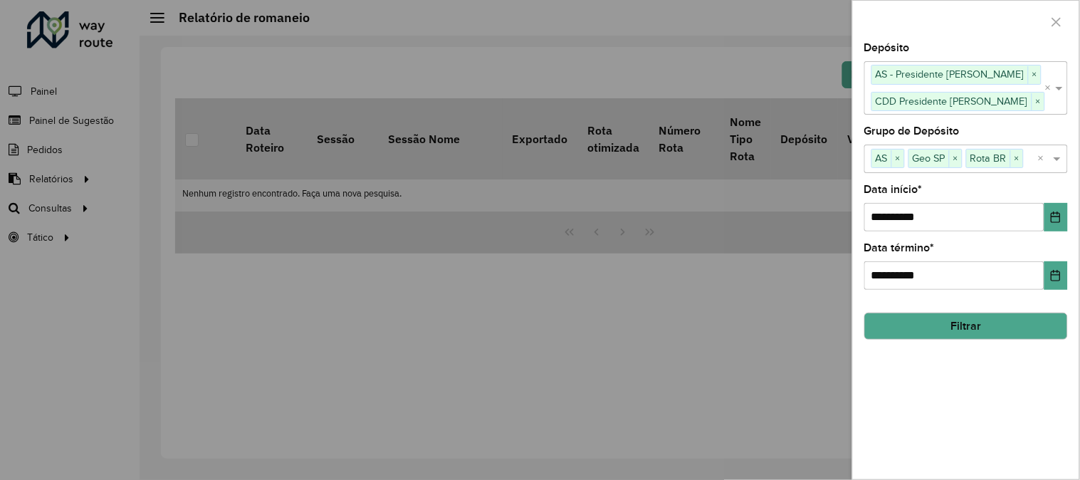
click at [1069, 216] on div "**********" at bounding box center [966, 261] width 226 height 436
click at [1059, 217] on icon "Choose Date" at bounding box center [1056, 216] width 9 height 11
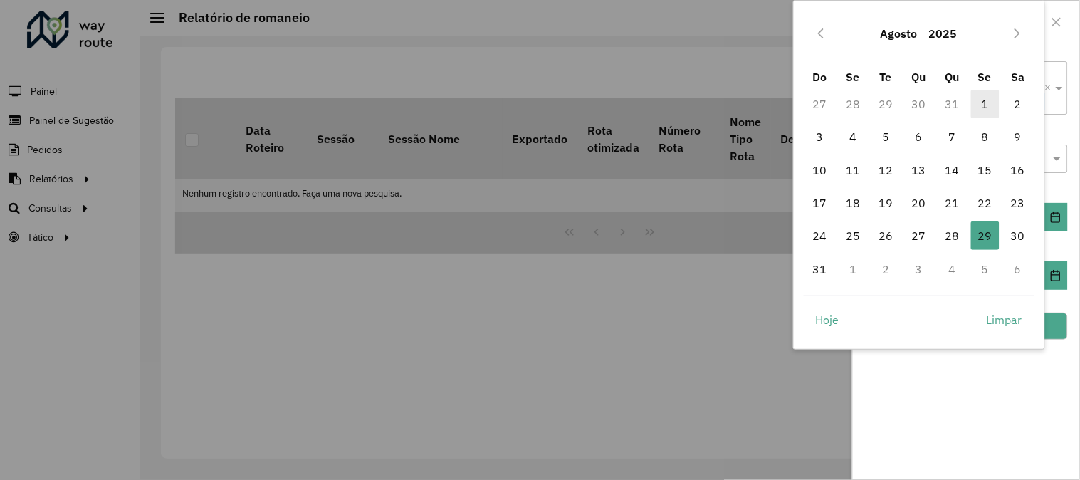
click at [986, 103] on span "1" at bounding box center [985, 104] width 28 height 28
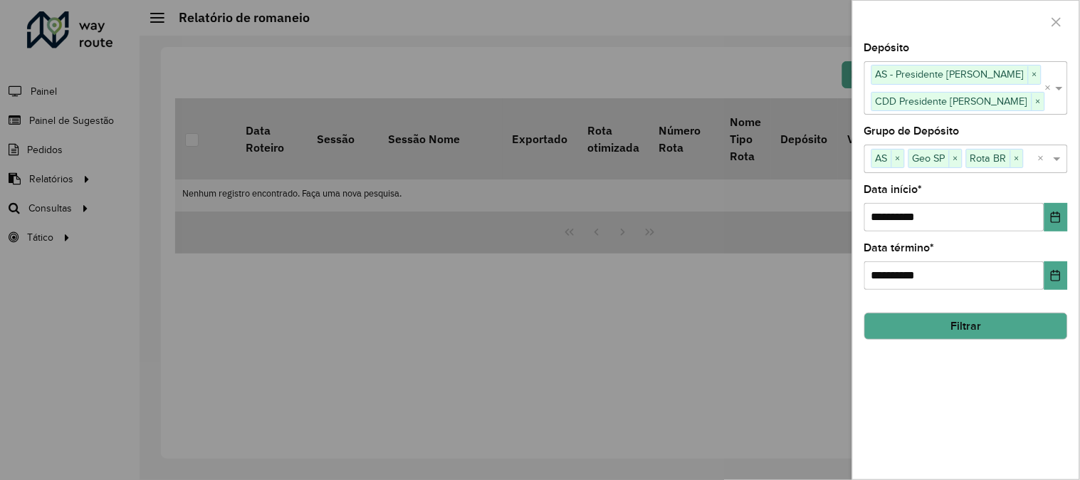
click at [972, 330] on button "Filtrar" at bounding box center [966, 326] width 204 height 27
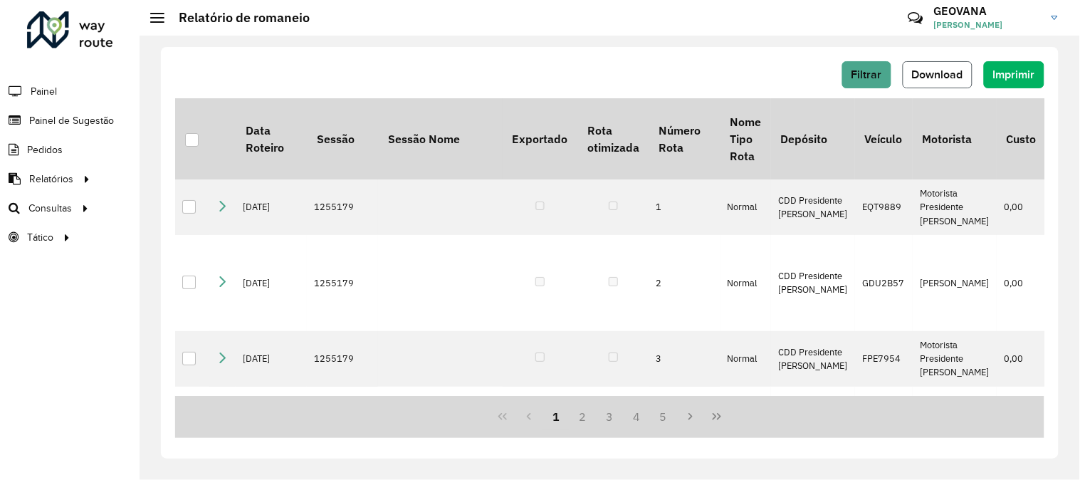
click at [959, 78] on span "Download" at bounding box center [937, 74] width 51 height 12
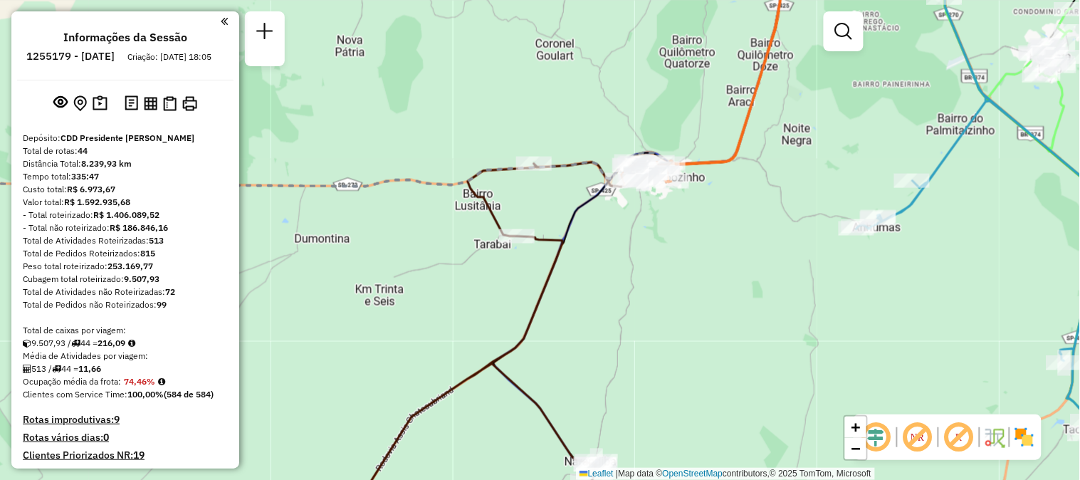
scroll to position [3710, 0]
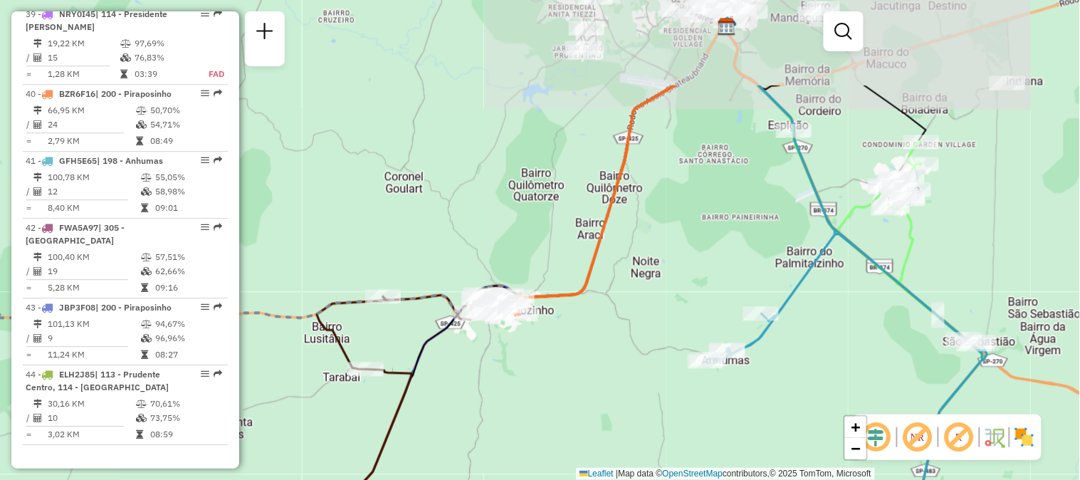
drag, startPoint x: 738, startPoint y: 231, endPoint x: 614, endPoint y: 335, distance: 161.7
click at [614, 335] on div "Janela de atendimento Grade de atendimento Capacidade Transportadoras Veículos …" at bounding box center [540, 240] width 1080 height 480
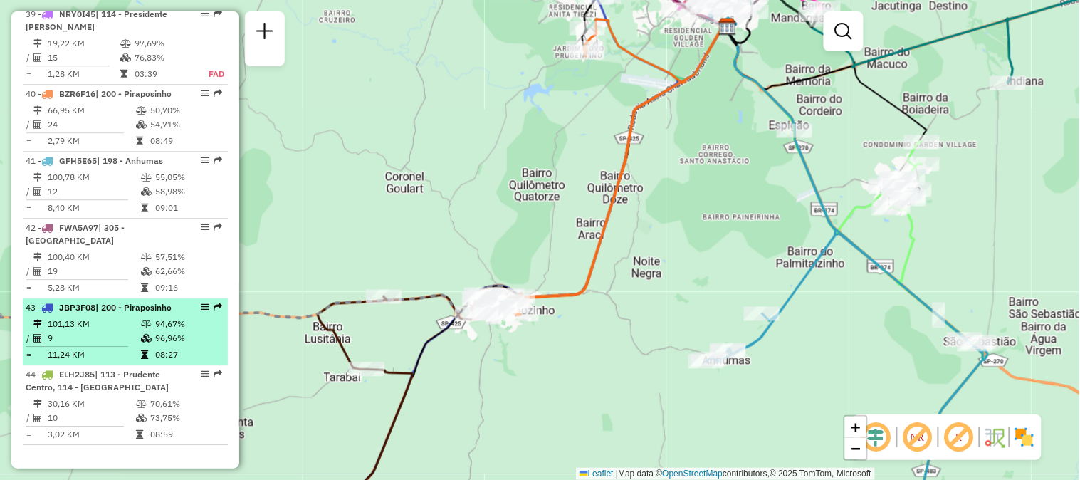
select select "**********"
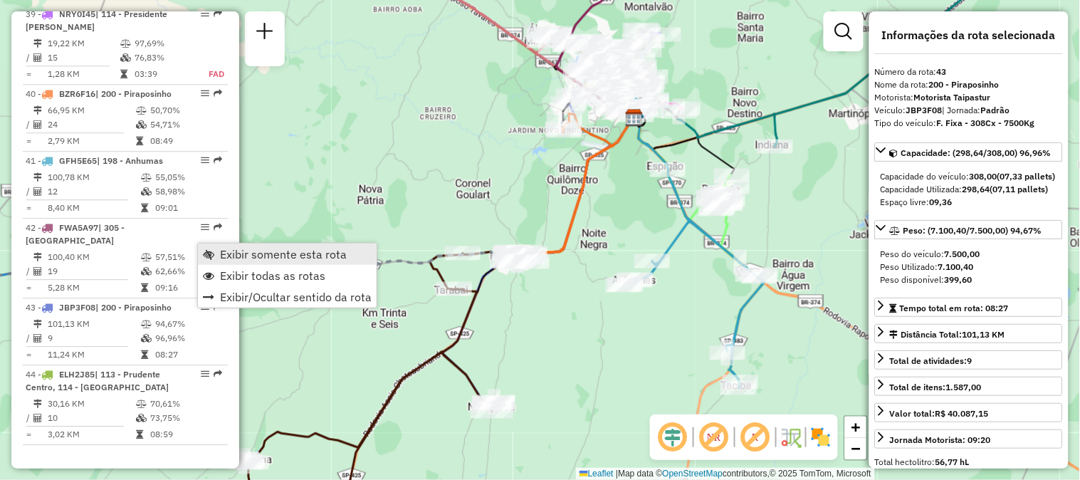
click at [228, 256] on span "Exibir somente esta rota" at bounding box center [283, 253] width 127 height 11
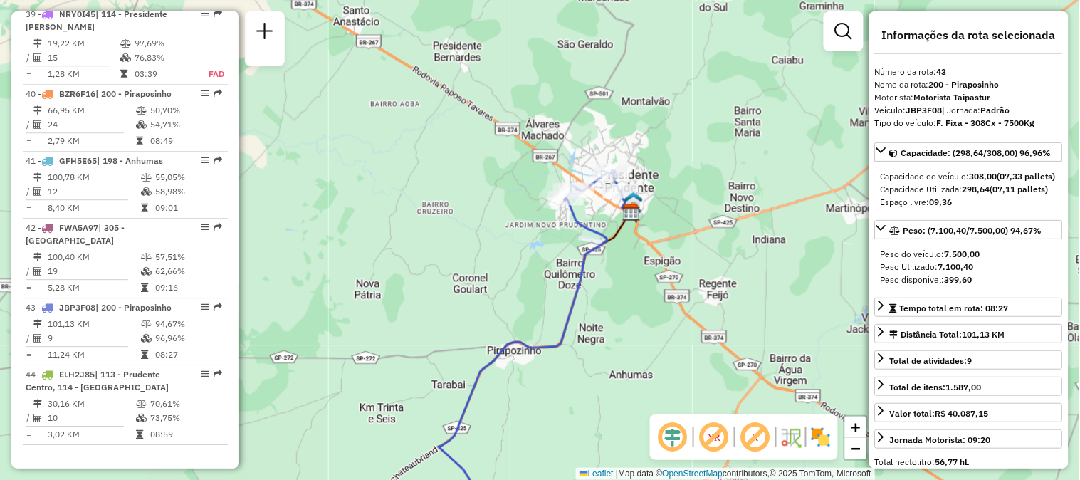
drag, startPoint x: 613, startPoint y: 179, endPoint x: 609, endPoint y: 274, distance: 94.8
click at [609, 274] on div "Janela de atendimento Grade de atendimento Capacidade Transportadoras Veículos …" at bounding box center [540, 240] width 1080 height 480
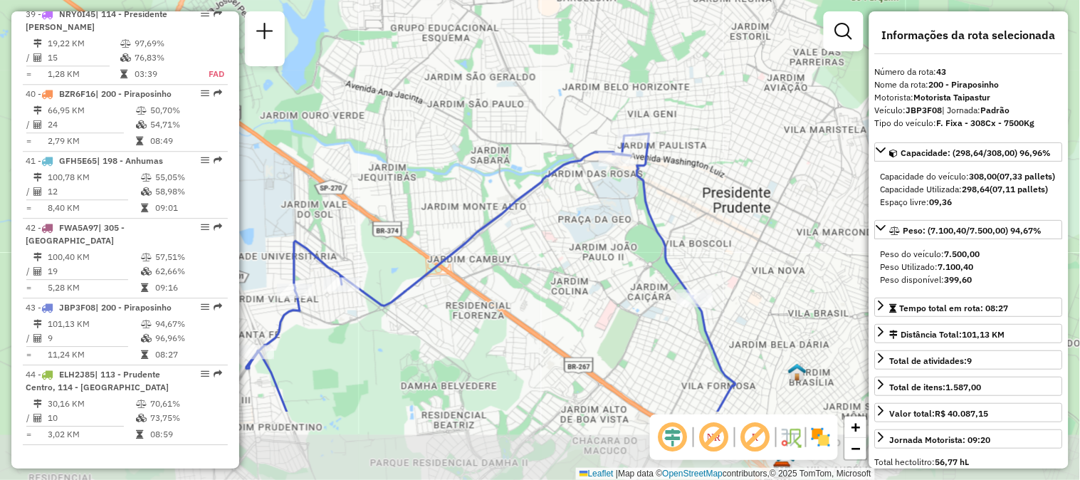
drag, startPoint x: 676, startPoint y: 205, endPoint x: 678, endPoint y: 90, distance: 114.6
click at [678, 90] on div "Janela de atendimento Grade de atendimento Capacidade Transportadoras Veículos …" at bounding box center [540, 240] width 1080 height 480
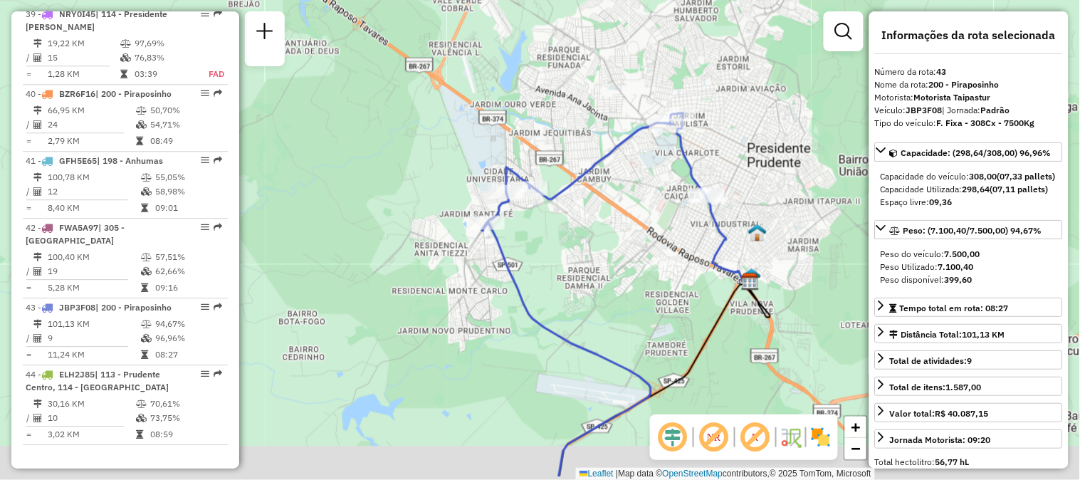
drag, startPoint x: 614, startPoint y: 304, endPoint x: 656, endPoint y: 249, distance: 69.1
click at [656, 250] on div "Janela de atendimento Grade de atendimento Capacidade Transportadoras Veículos …" at bounding box center [540, 240] width 1080 height 480
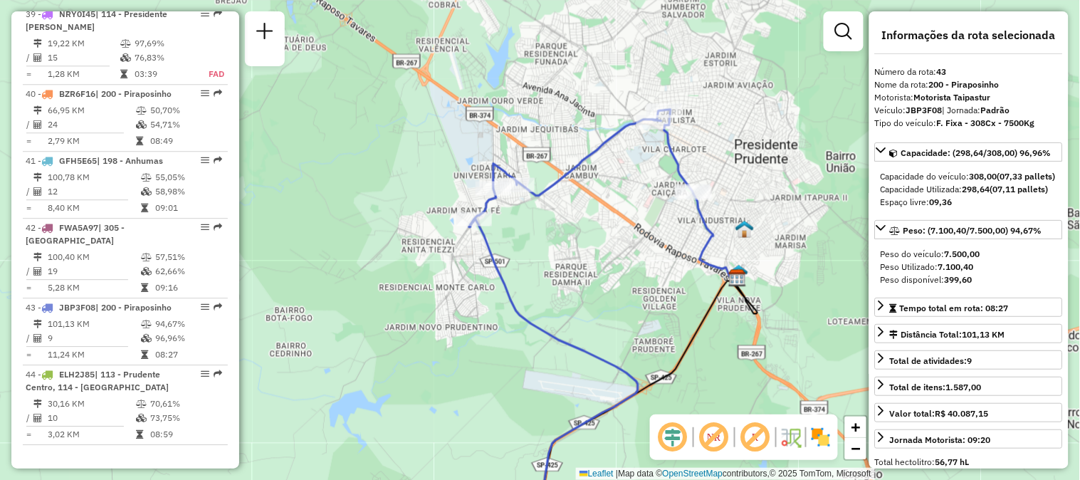
drag, startPoint x: 634, startPoint y: 235, endPoint x: 608, endPoint y: 235, distance: 26.3
click at [608, 235] on div "Janela de atendimento Grade de atendimento Capacidade Transportadoras Veículos …" at bounding box center [540, 240] width 1080 height 480
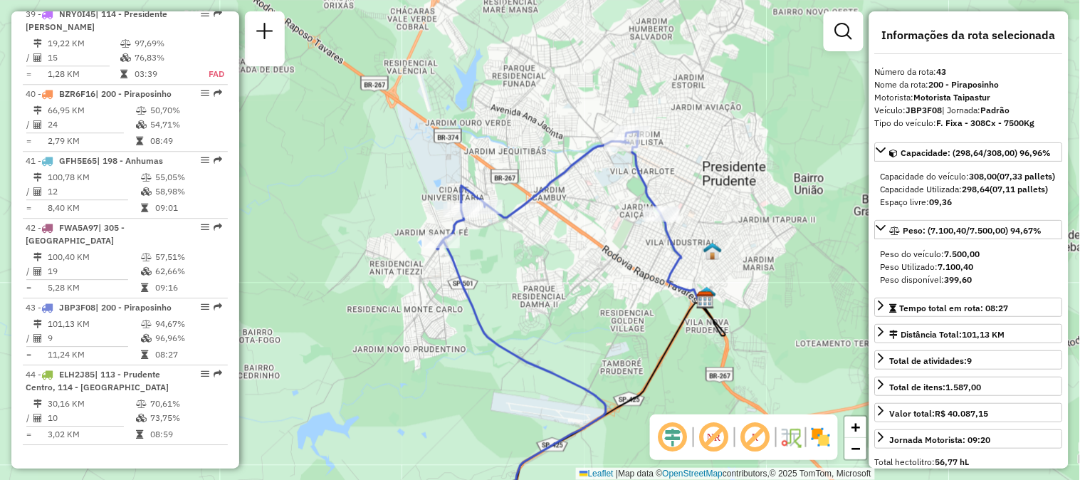
drag, startPoint x: 586, startPoint y: 214, endPoint x: 560, endPoint y: 242, distance: 38.3
click at [560, 242] on div "Janela de atendimento Grade de atendimento Capacidade Transportadoras Veículos …" at bounding box center [540, 240] width 1080 height 480
